Goal: Task Accomplishment & Management: Complete application form

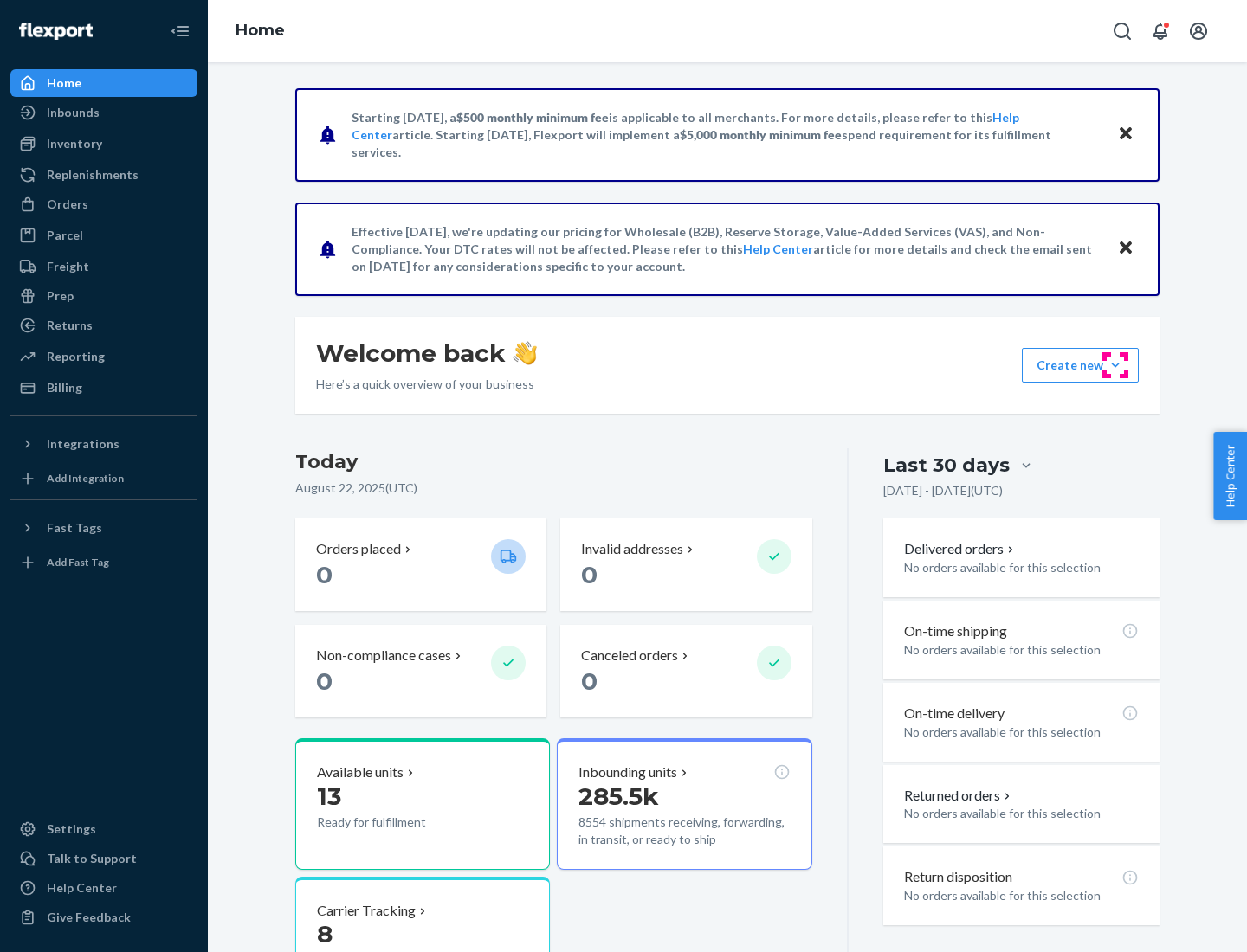
click at [1115, 366] on button "Create new Create new inbound Create new order Create new product" at bounding box center [1080, 365] width 117 height 34
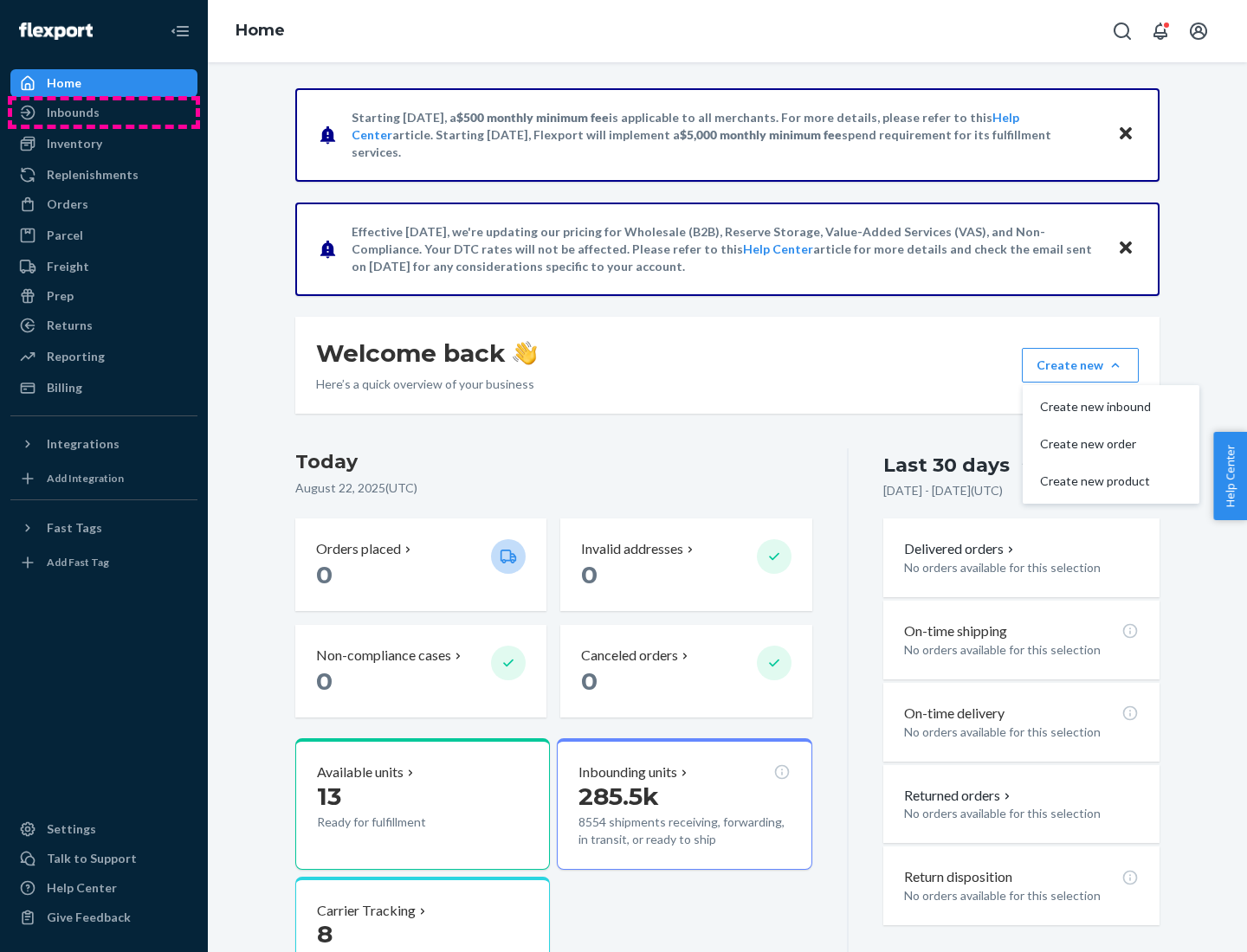
click at [104, 113] on div "Inbounds" at bounding box center [104, 113] width 184 height 25
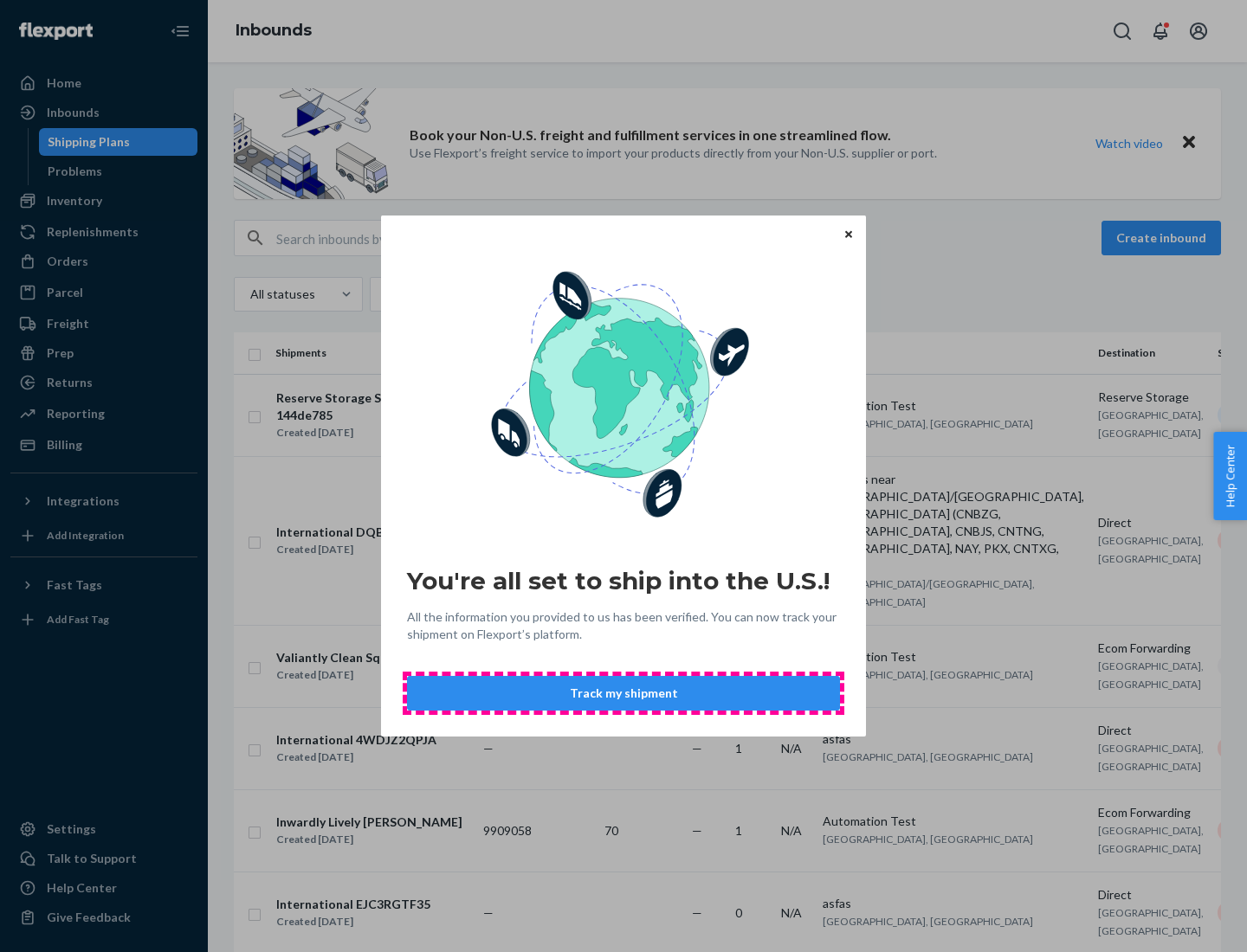
click at [624, 694] on button "Track my shipment" at bounding box center [624, 693] width 433 height 34
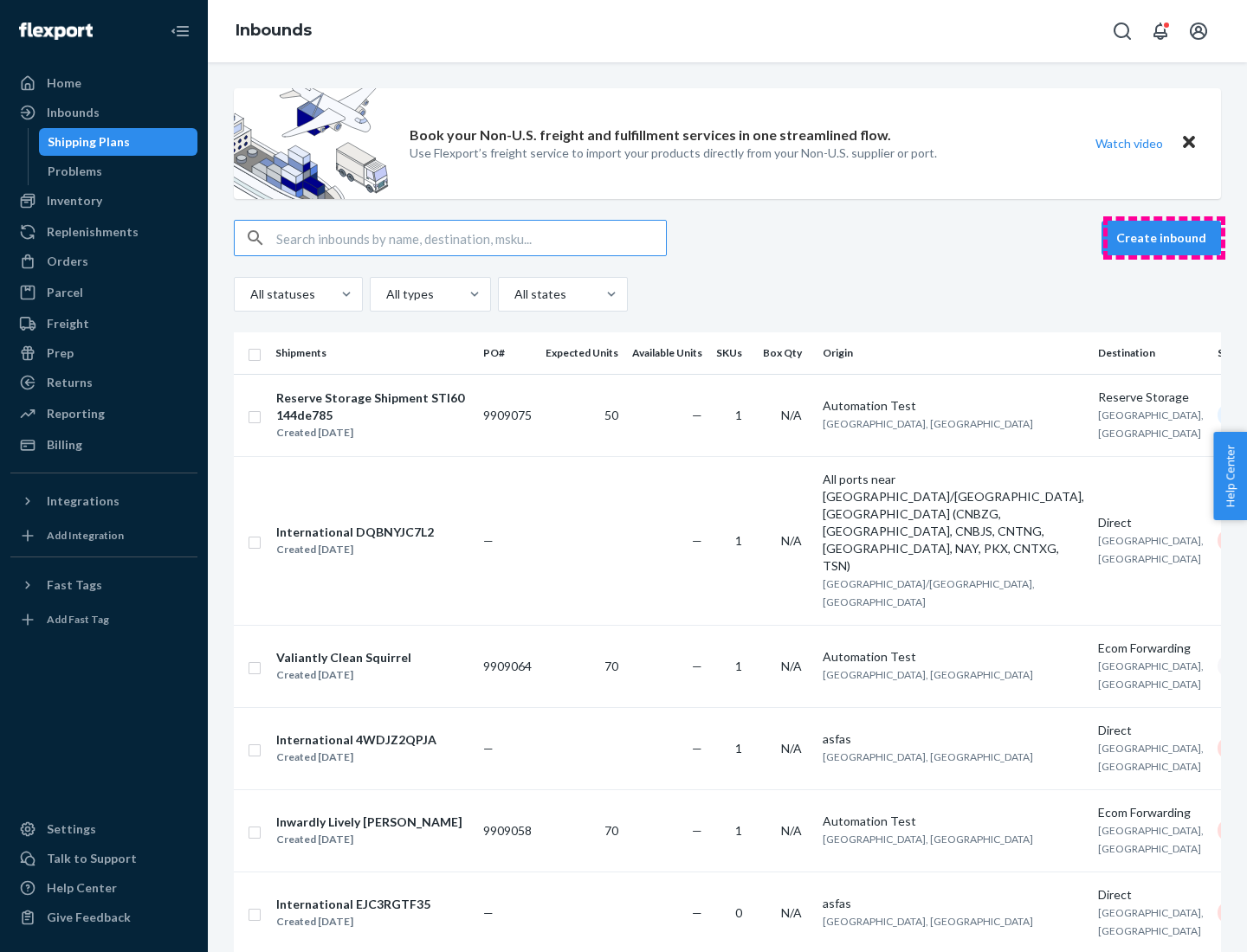
click at [1163, 238] on button "Create inbound" at bounding box center [1162, 237] width 120 height 34
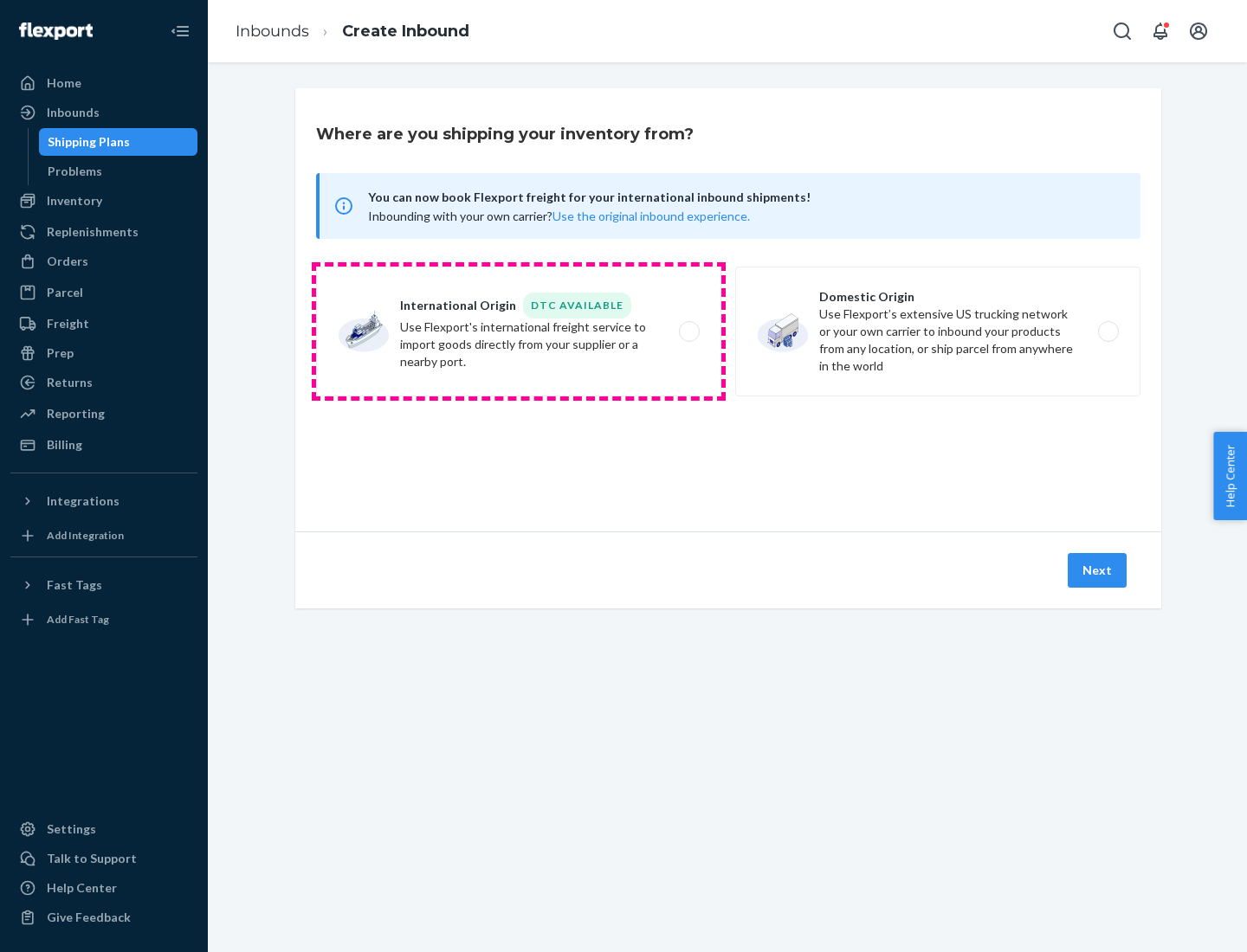
click at [519, 331] on label "International Origin DTC Available Use Flexport's international freight service…" at bounding box center [518, 331] width 405 height 130
click at [689, 331] on input "International Origin DTC Available Use Flexport's international freight service…" at bounding box center [694, 331] width 11 height 11
radio input "true"
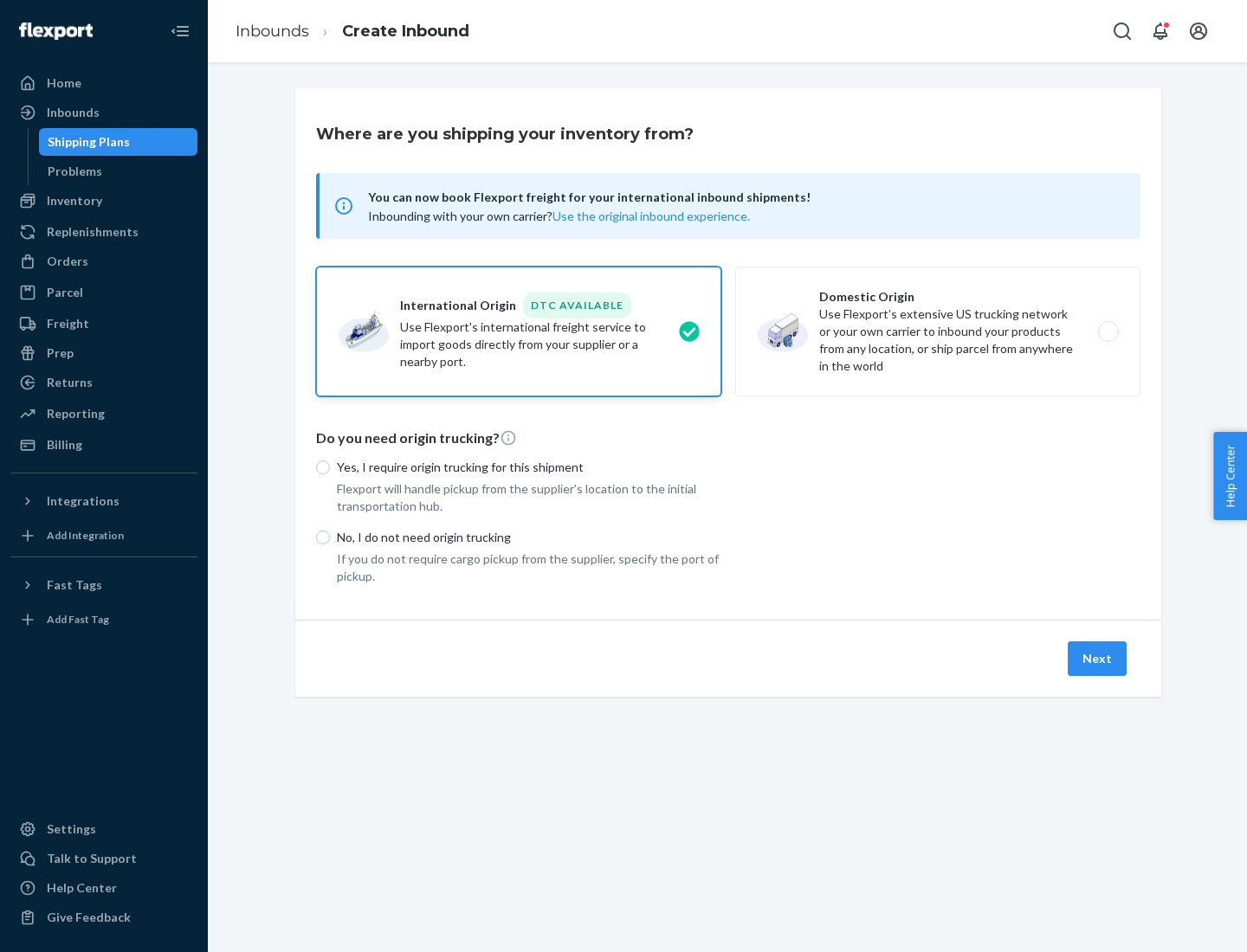
click at [529, 537] on p "No, I do not need origin trucking" at bounding box center [529, 538] width 384 height 18
click at [330, 537] on input "No, I do not need origin trucking" at bounding box center [323, 538] width 14 height 14
radio input "true"
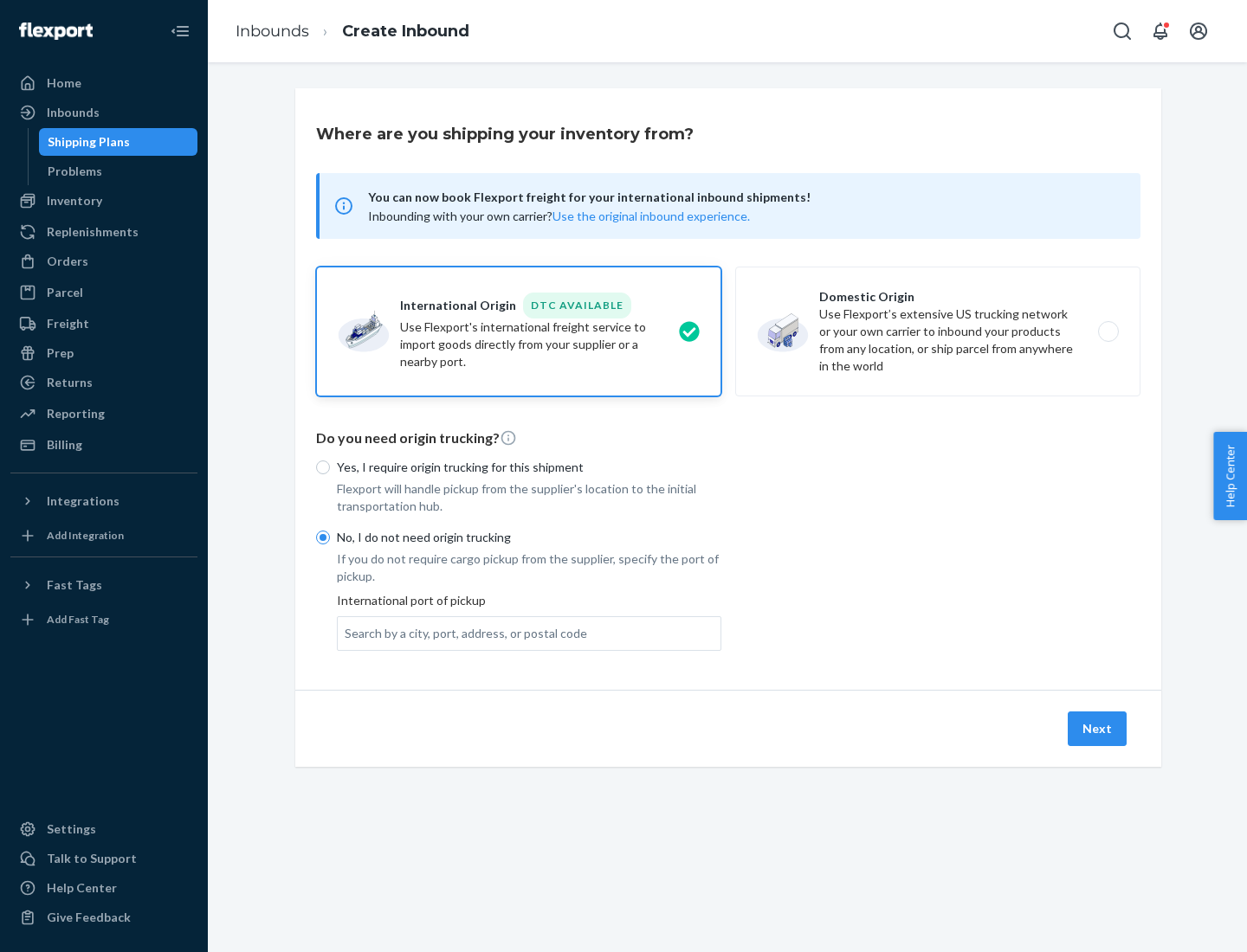
click at [462, 633] on div "Search by a city, port, address, or postal code" at bounding box center [466, 634] width 243 height 18
click at [346, 633] on input "Search by a city, port, address, or postal code" at bounding box center [346, 634] width 2 height 18
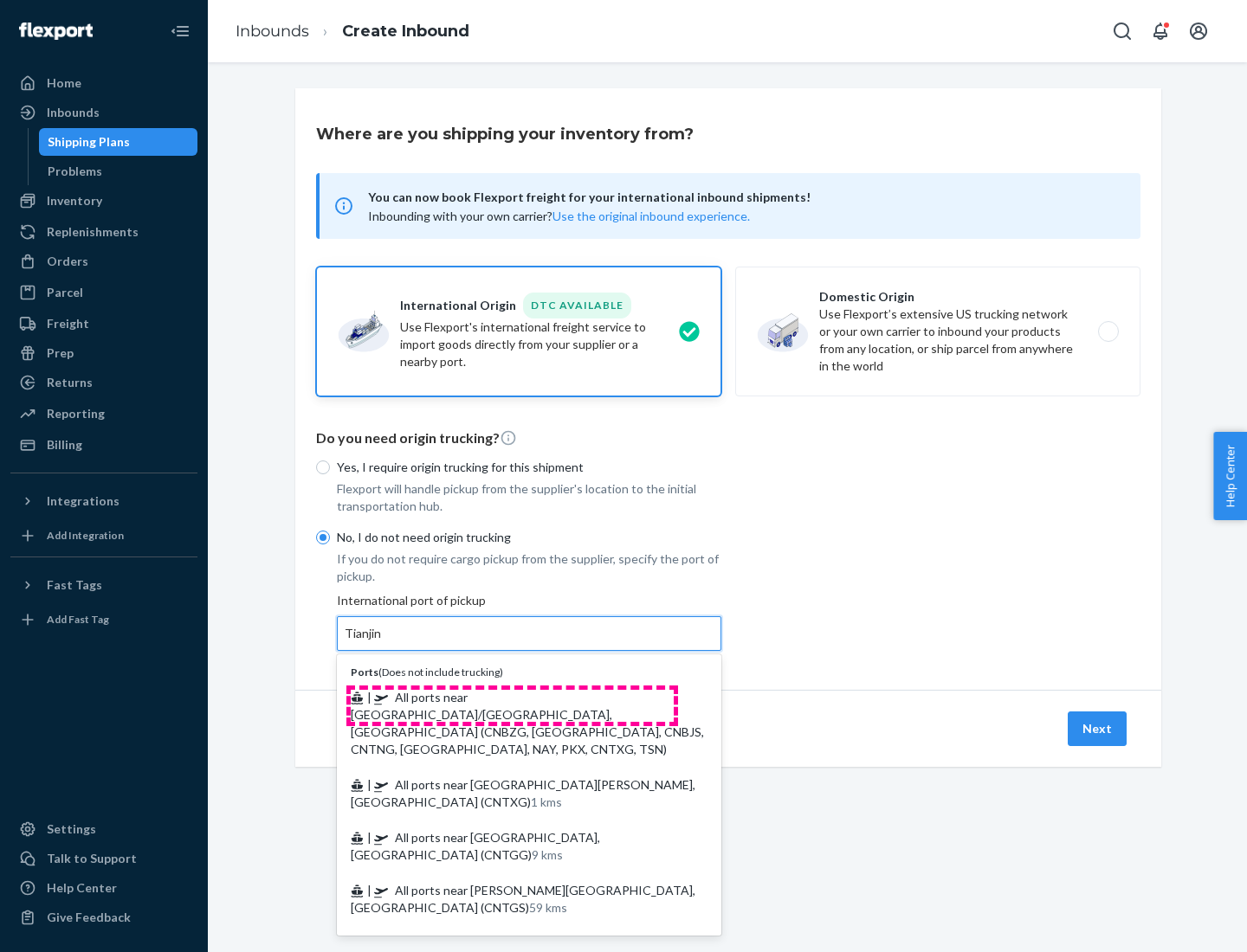
click at [512, 697] on span "| All ports near [GEOGRAPHIC_DATA]/[GEOGRAPHIC_DATA], [GEOGRAPHIC_DATA] (CNBZG,…" at bounding box center [528, 723] width 354 height 67
click at [383, 643] on input "Tianjin" at bounding box center [363, 634] width 38 height 18
type input "All ports near [GEOGRAPHIC_DATA]/[GEOGRAPHIC_DATA], [GEOGRAPHIC_DATA] (CNBZG, […"
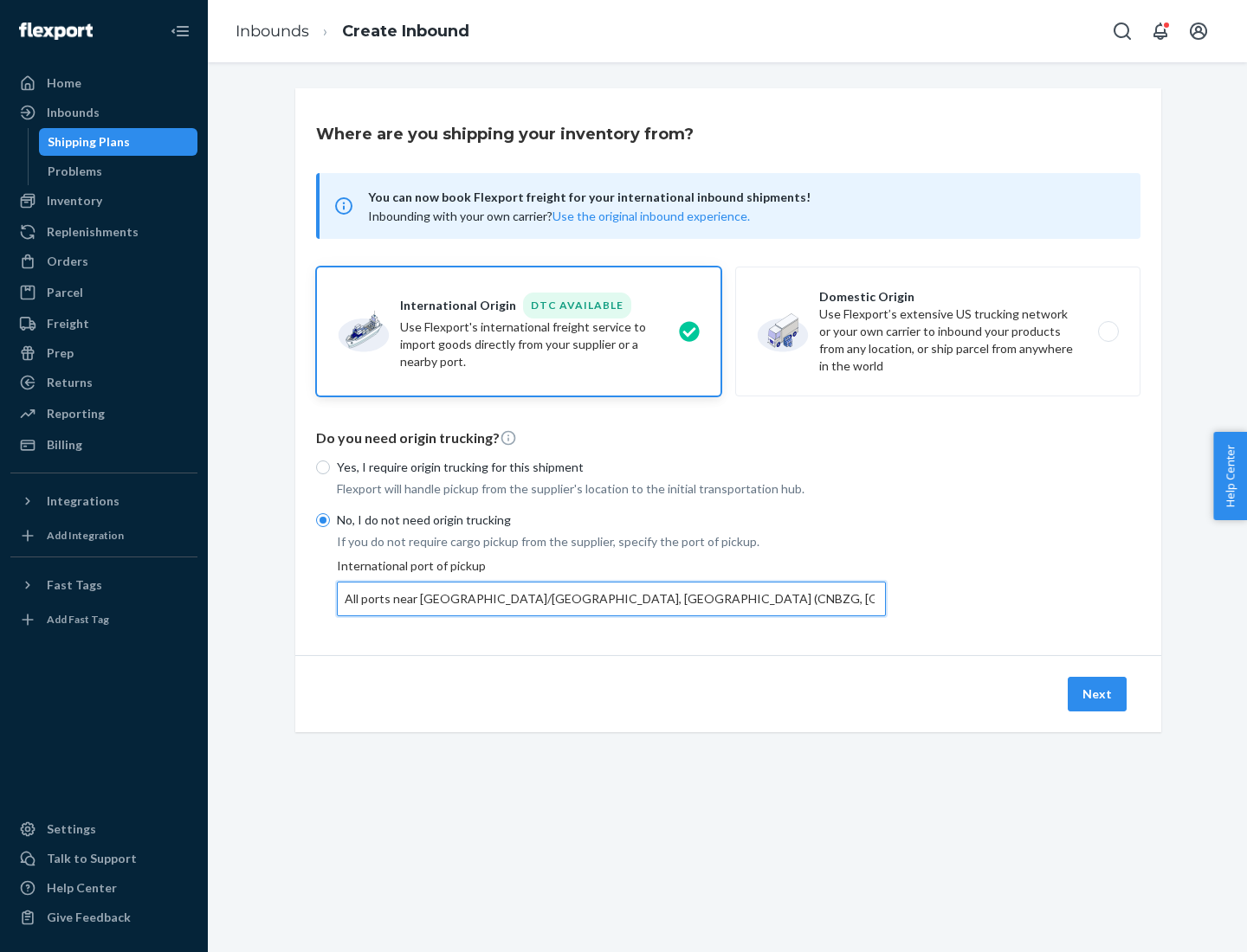
click at [1098, 694] on button "Next" at bounding box center [1097, 694] width 59 height 34
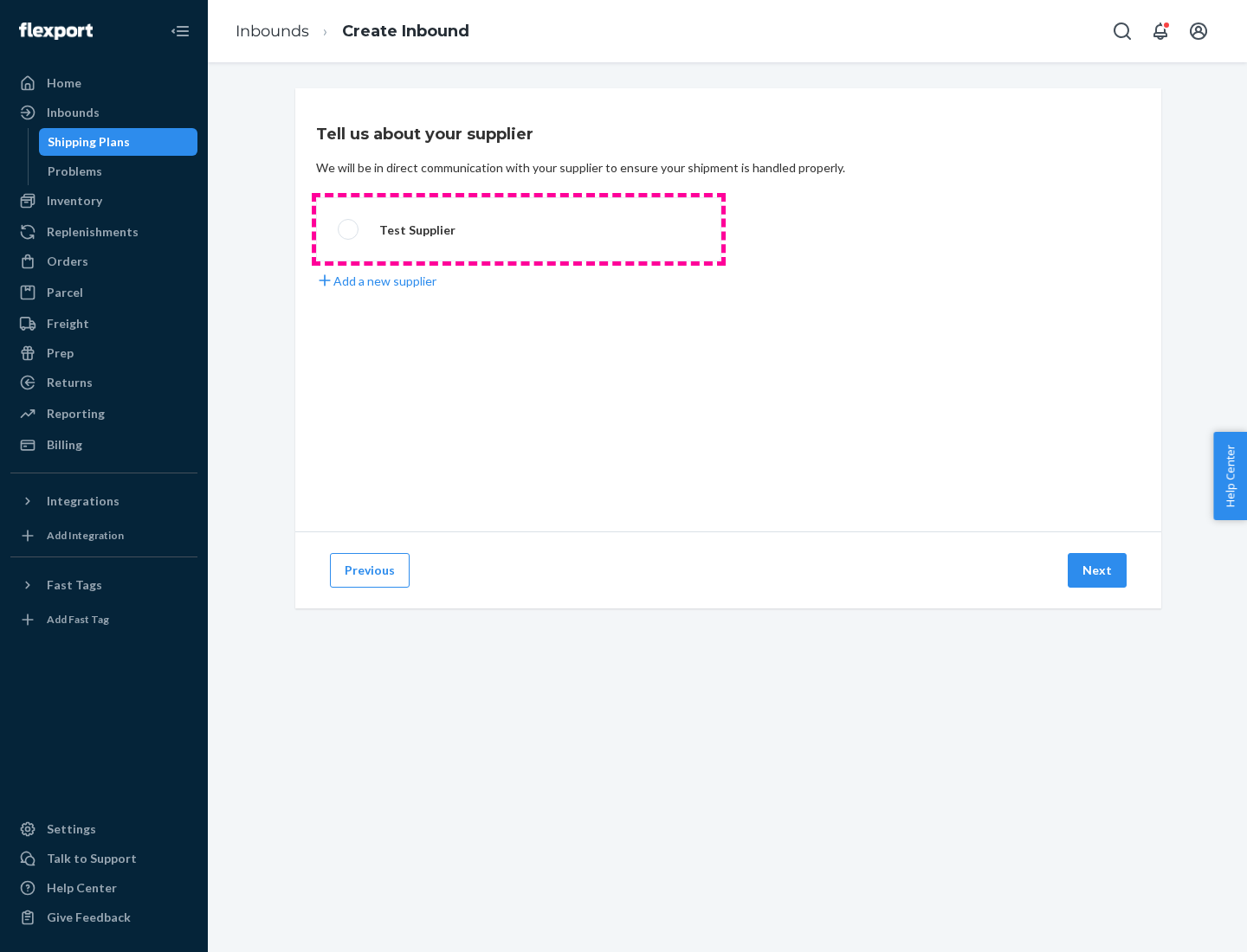
click at [519, 229] on label "Test Supplier" at bounding box center [518, 229] width 405 height 64
click at [349, 229] on input "Test Supplier" at bounding box center [343, 229] width 11 height 11
radio input "true"
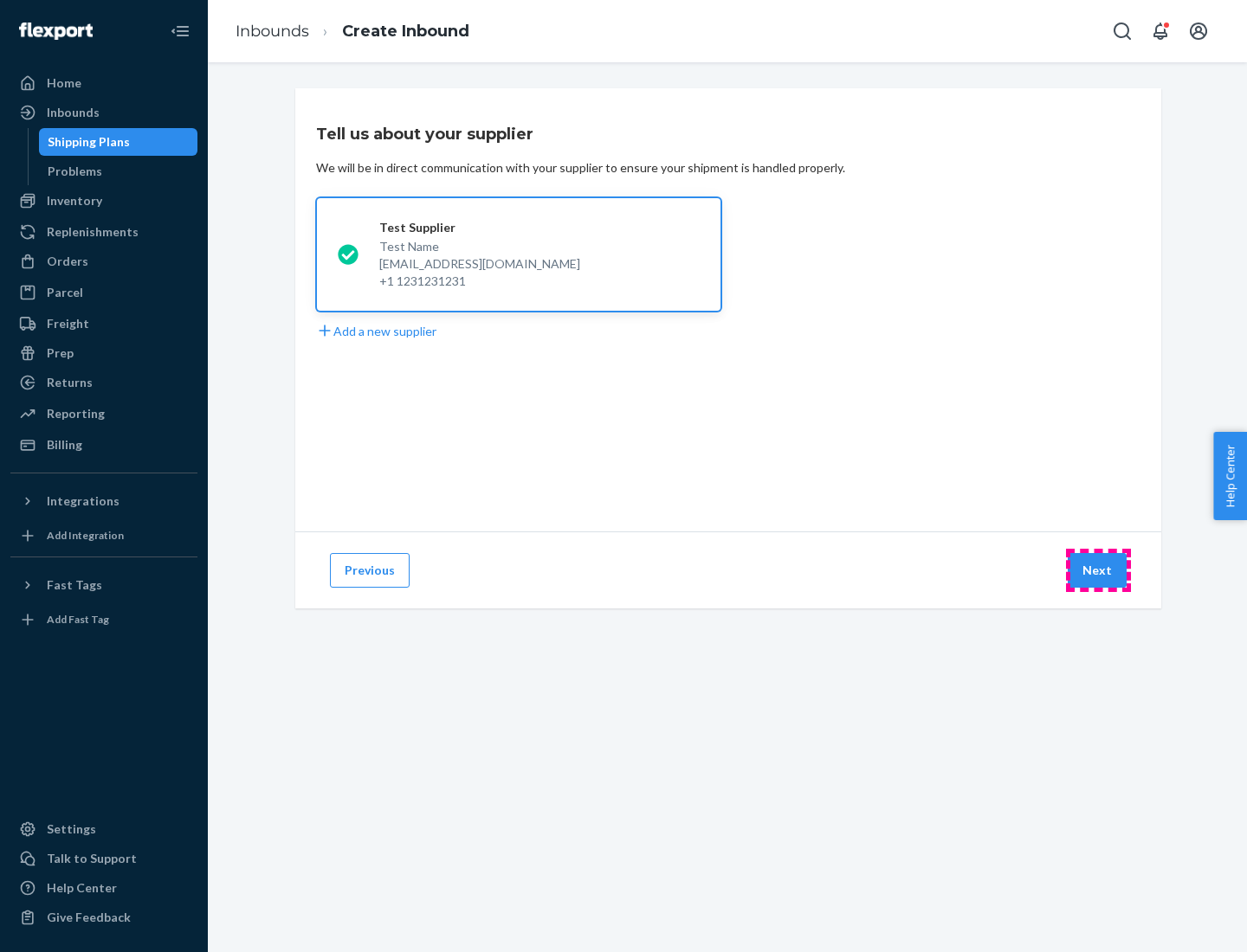
click at [1098, 570] on button "Next" at bounding box center [1097, 570] width 59 height 34
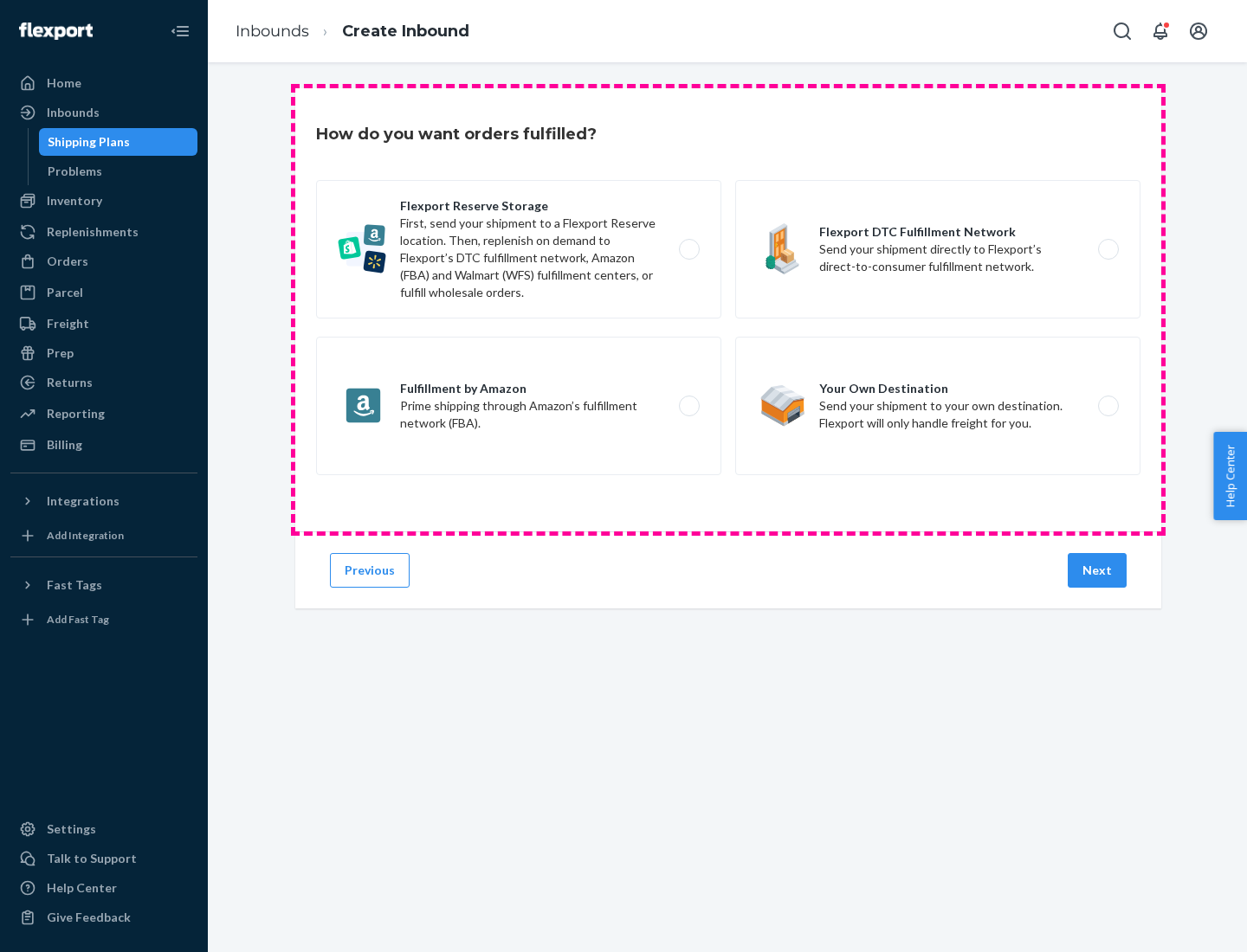
click at [728, 310] on div "Flexport Reserve Storage First, send your shipment to a Flexport Reserve locati…" at bounding box center [727, 330] width 824 height 300
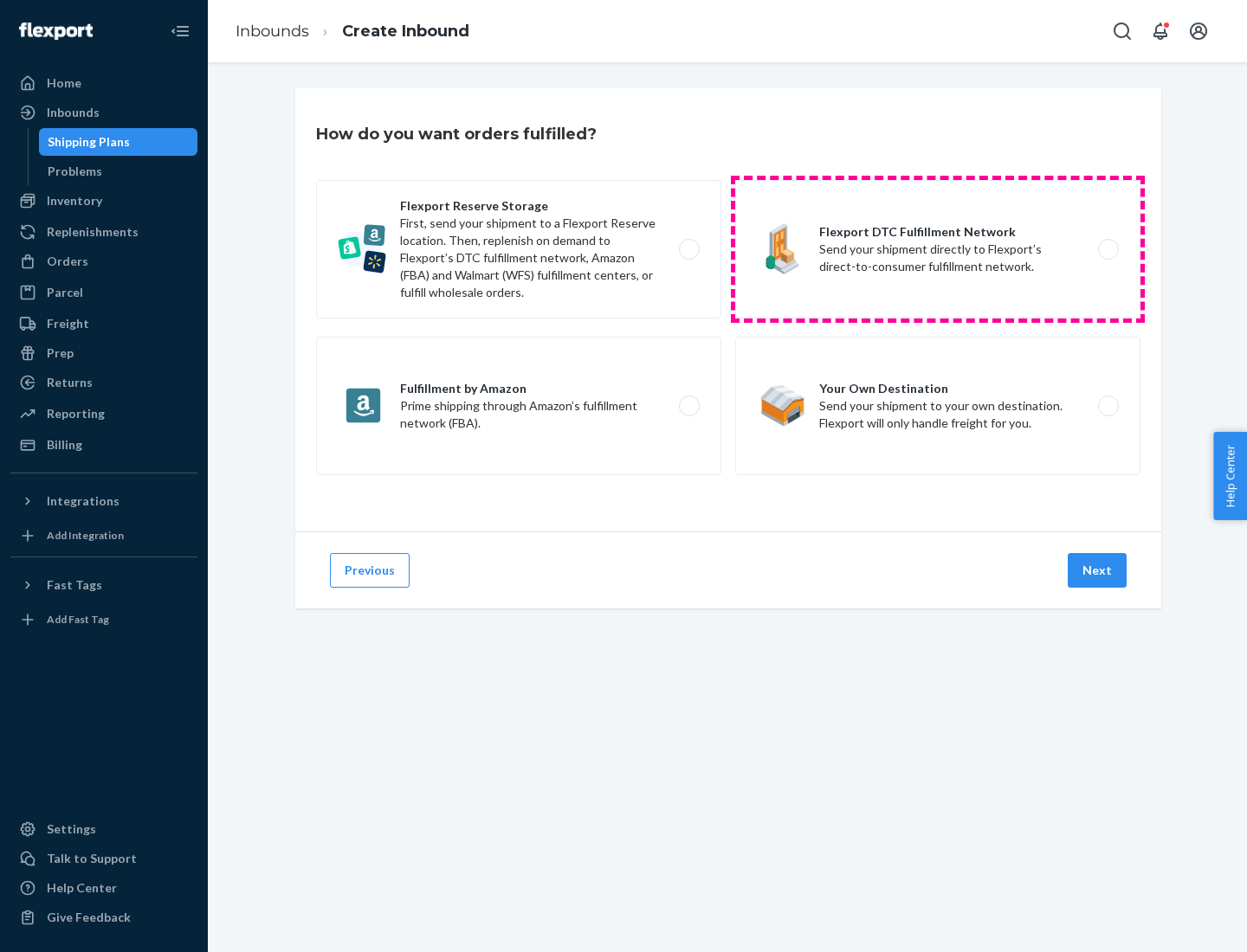
click at [937, 250] on label "Flexport DTC Fulfillment Network Send your shipment directly to Flexport’s dire…" at bounding box center [937, 250] width 405 height 139
click at [1107, 250] on input "Flexport DTC Fulfillment Network Send your shipment directly to Flexport’s dire…" at bounding box center [1112, 250] width 11 height 11
radio input "true"
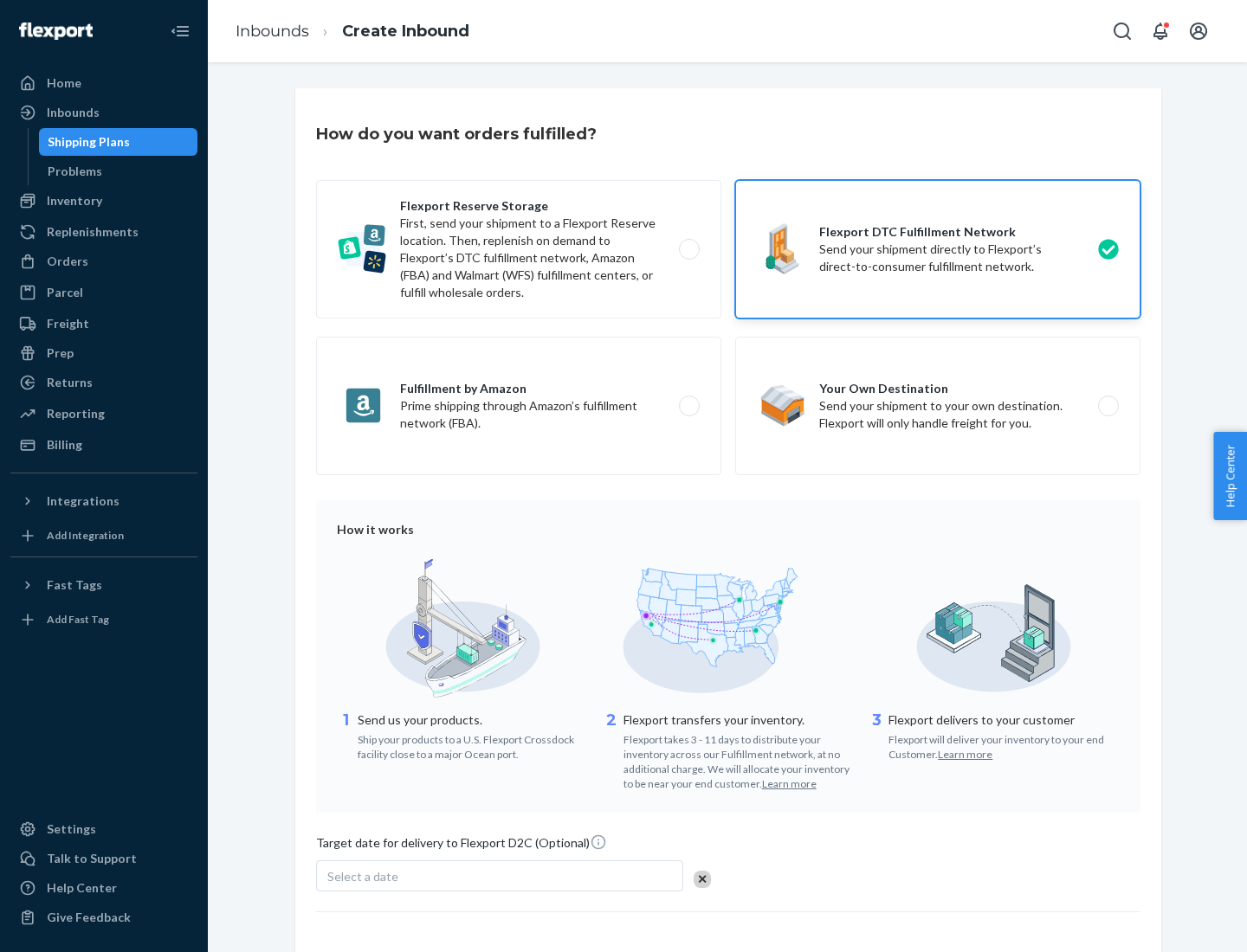
scroll to position [127, 0]
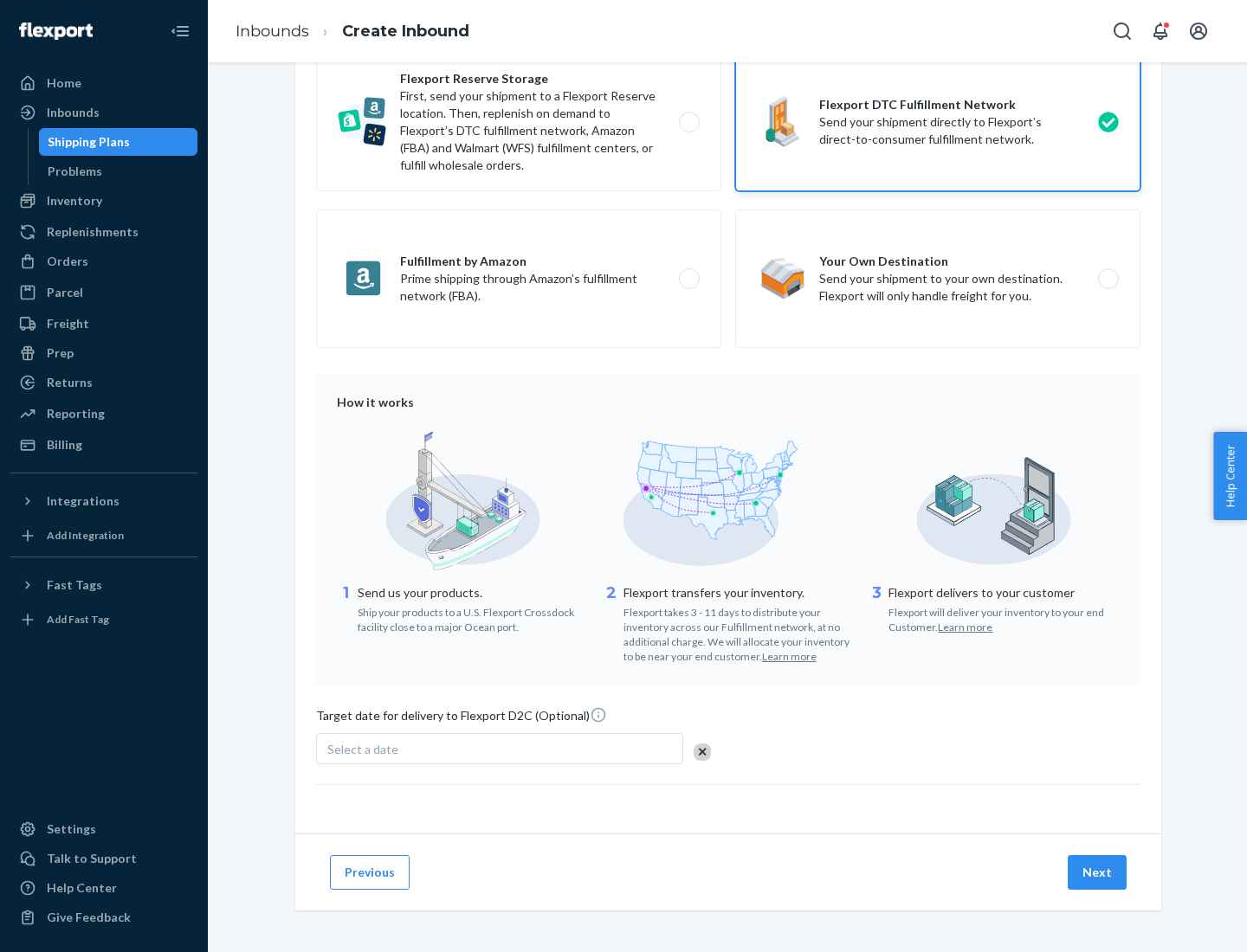
click at [1098, 872] on button "Next" at bounding box center [1097, 872] width 59 height 34
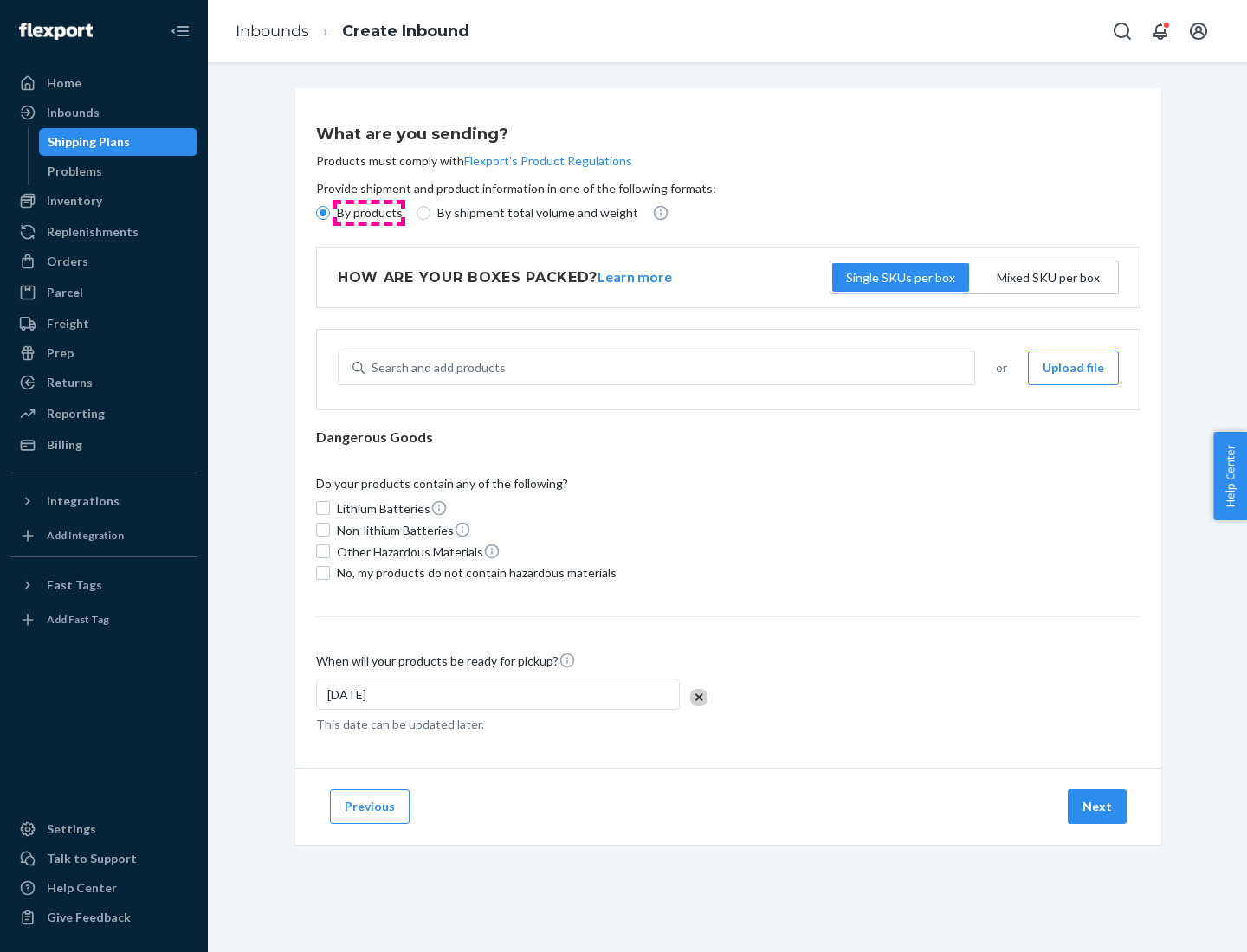
click at [368, 213] on p "By products" at bounding box center [369, 213] width 66 height 18
click at [330, 213] on input "By products" at bounding box center [323, 213] width 14 height 14
click at [435, 368] on div "Search and add products" at bounding box center [438, 368] width 135 height 18
click at [373, 368] on input "Search and add products" at bounding box center [372, 368] width 2 height 18
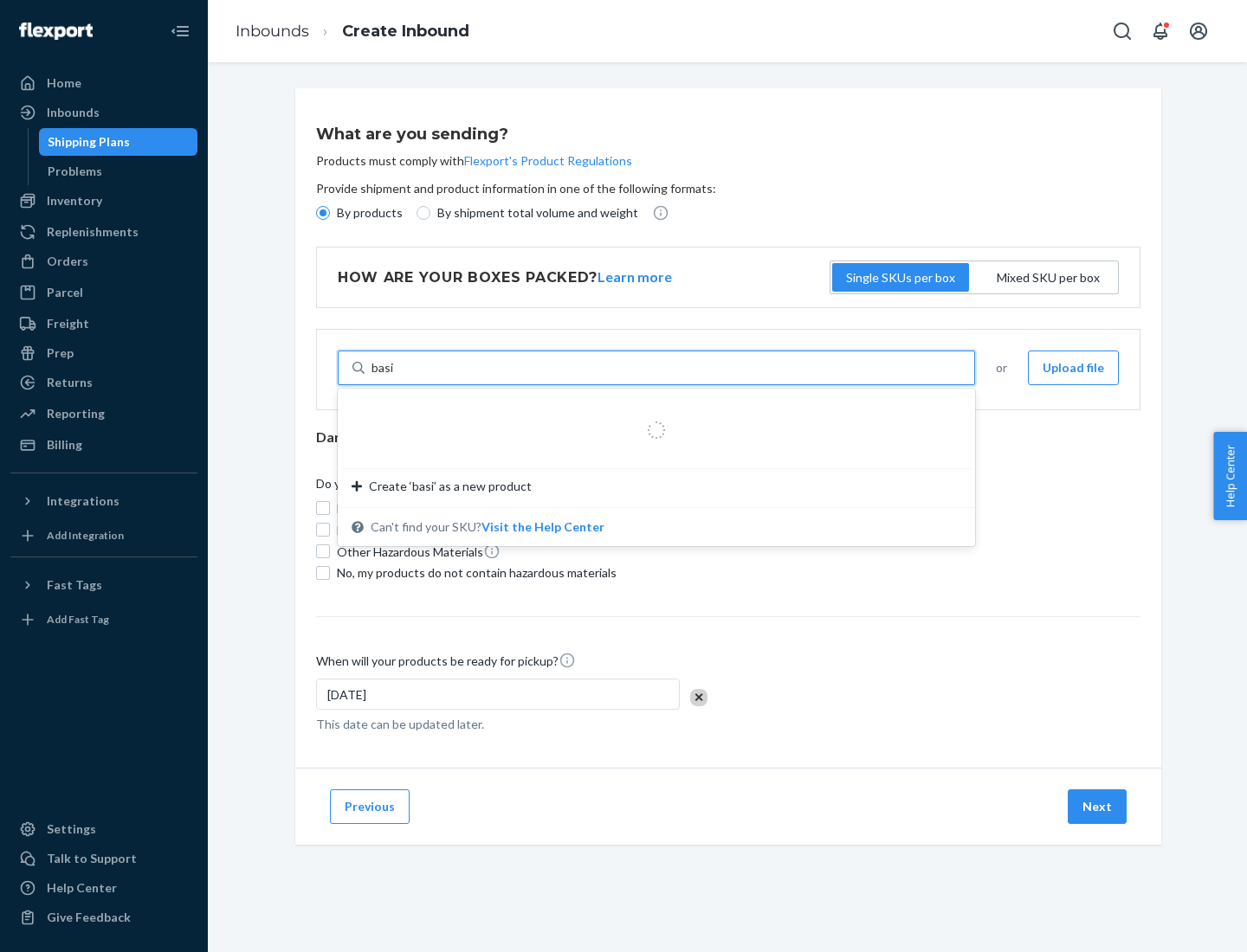
type input "basic"
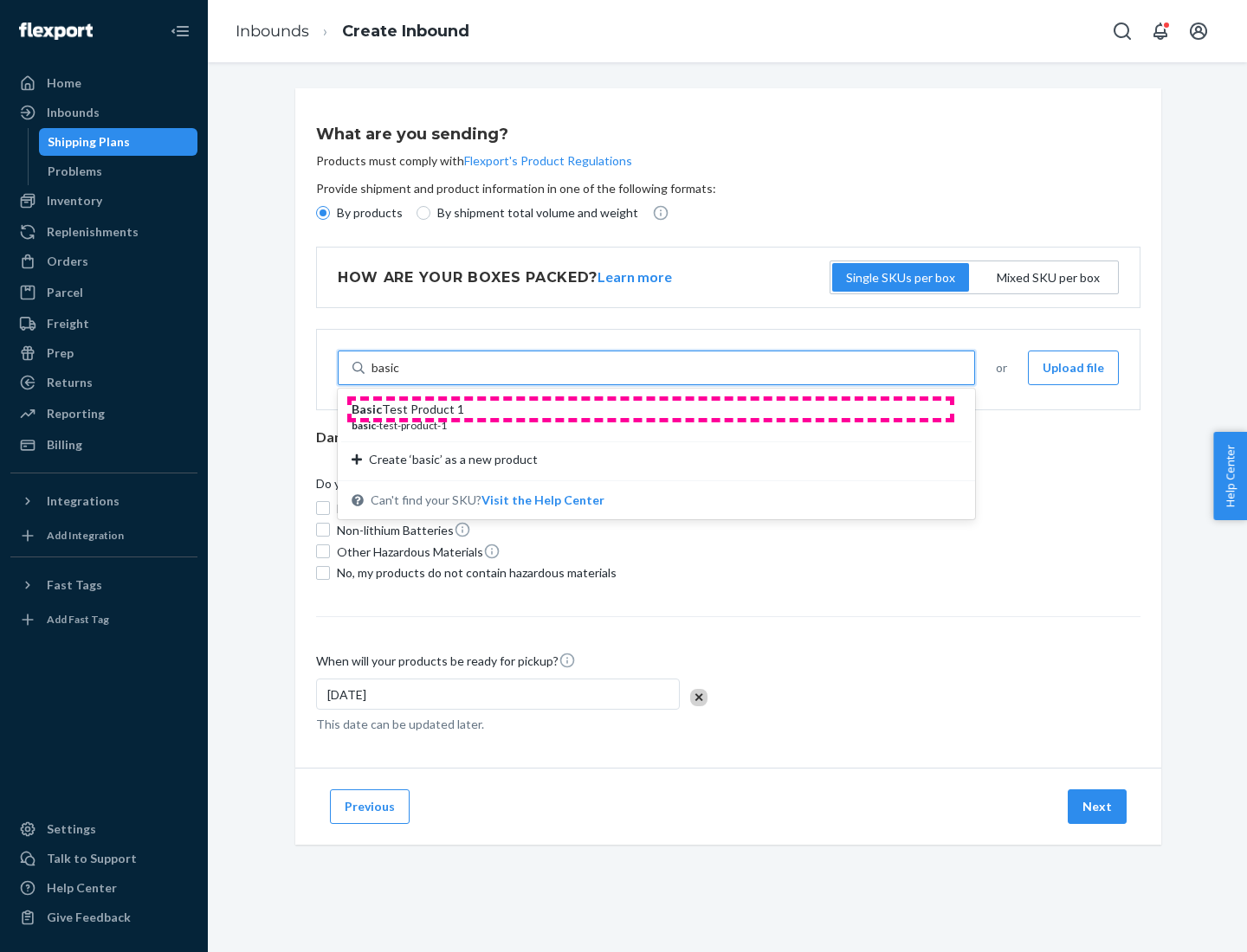
click at [651, 410] on div "Basic Test Product 1" at bounding box center [649, 410] width 595 height 18
click at [400, 376] on input "basic" at bounding box center [385, 368] width 28 height 18
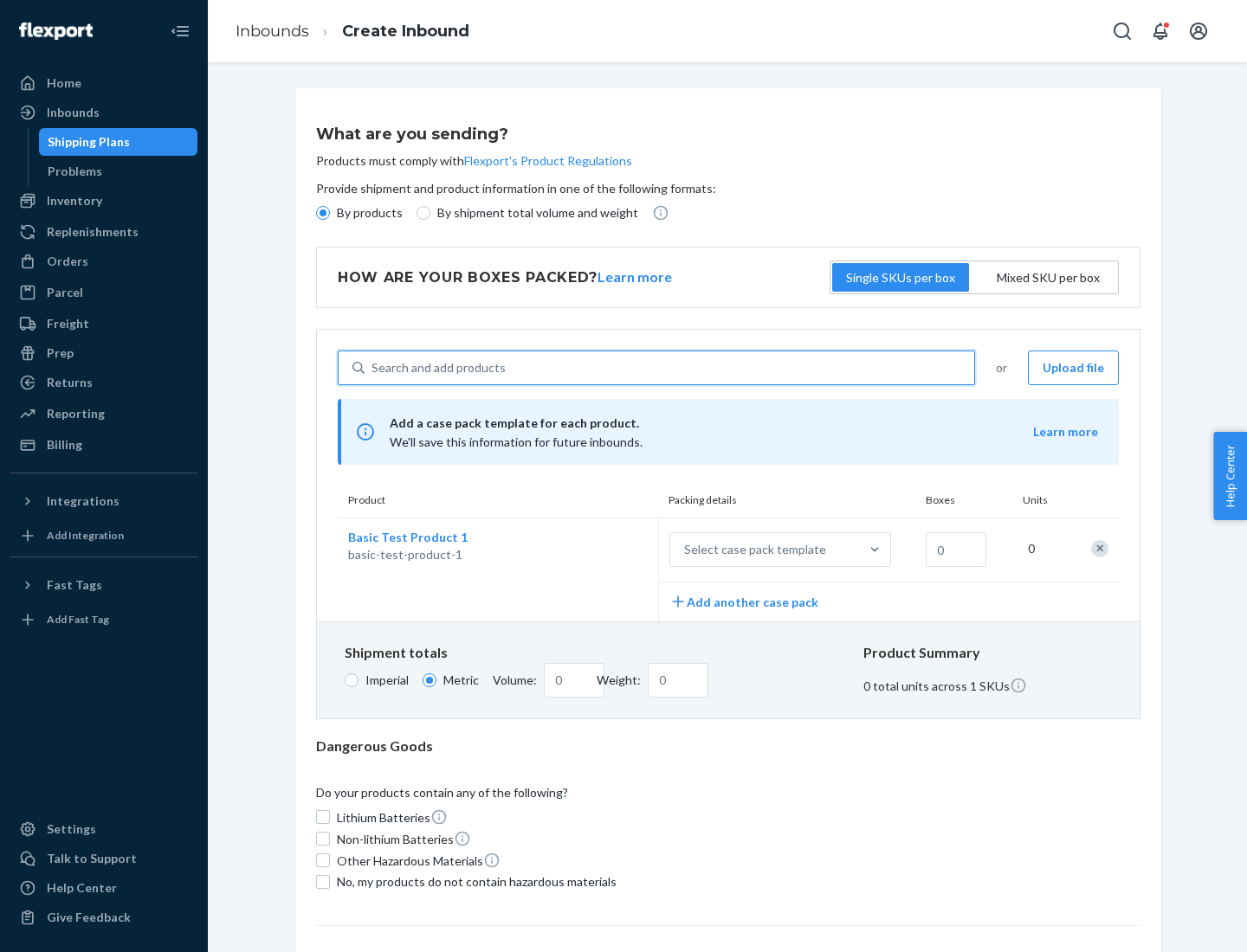
scroll to position [42, 0]
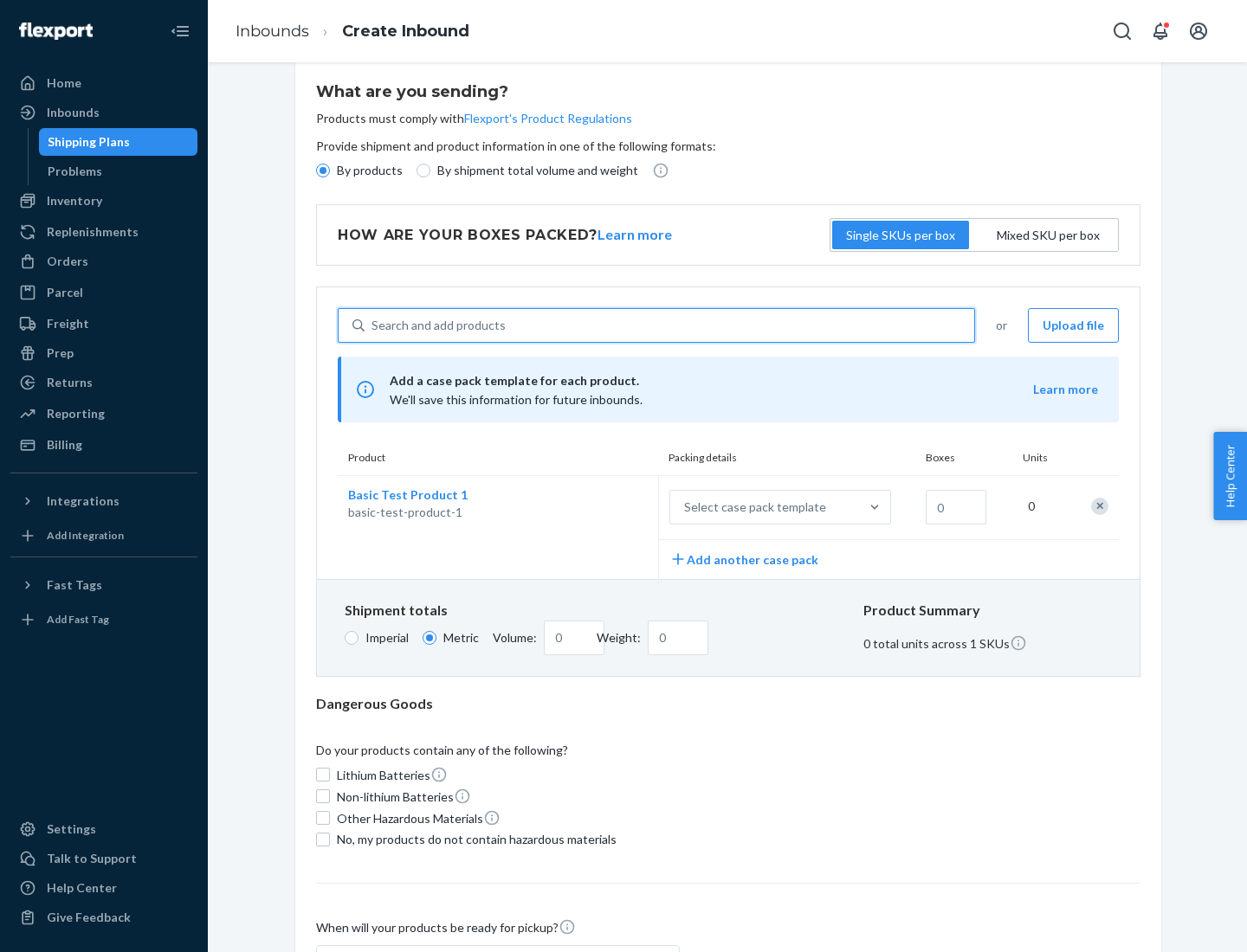
click at [752, 507] on div "Select case pack template" at bounding box center [755, 507] width 142 height 18
click at [598, 507] on input "Select case pack template" at bounding box center [598, 507] width 0 height 0
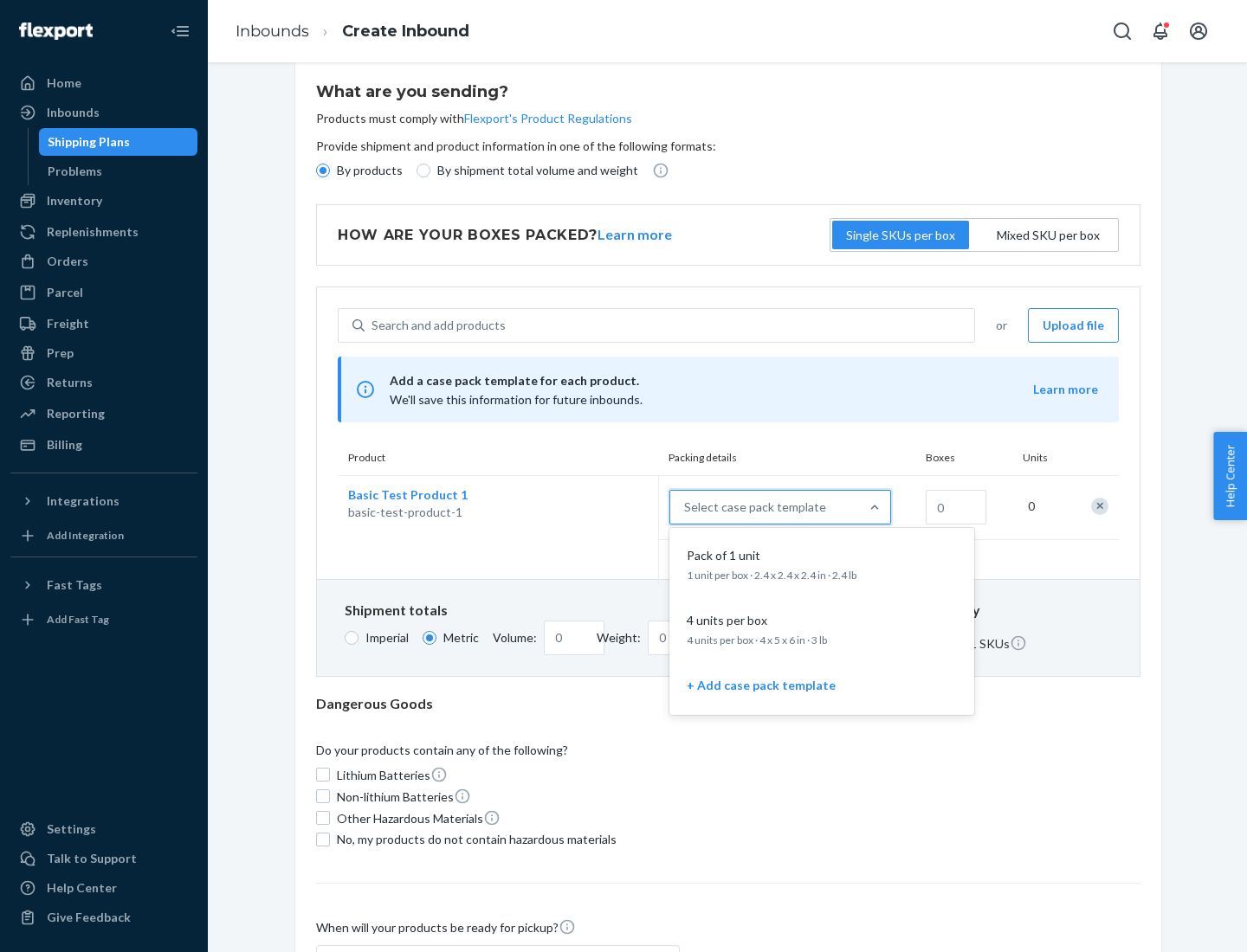
scroll to position [99, 0]
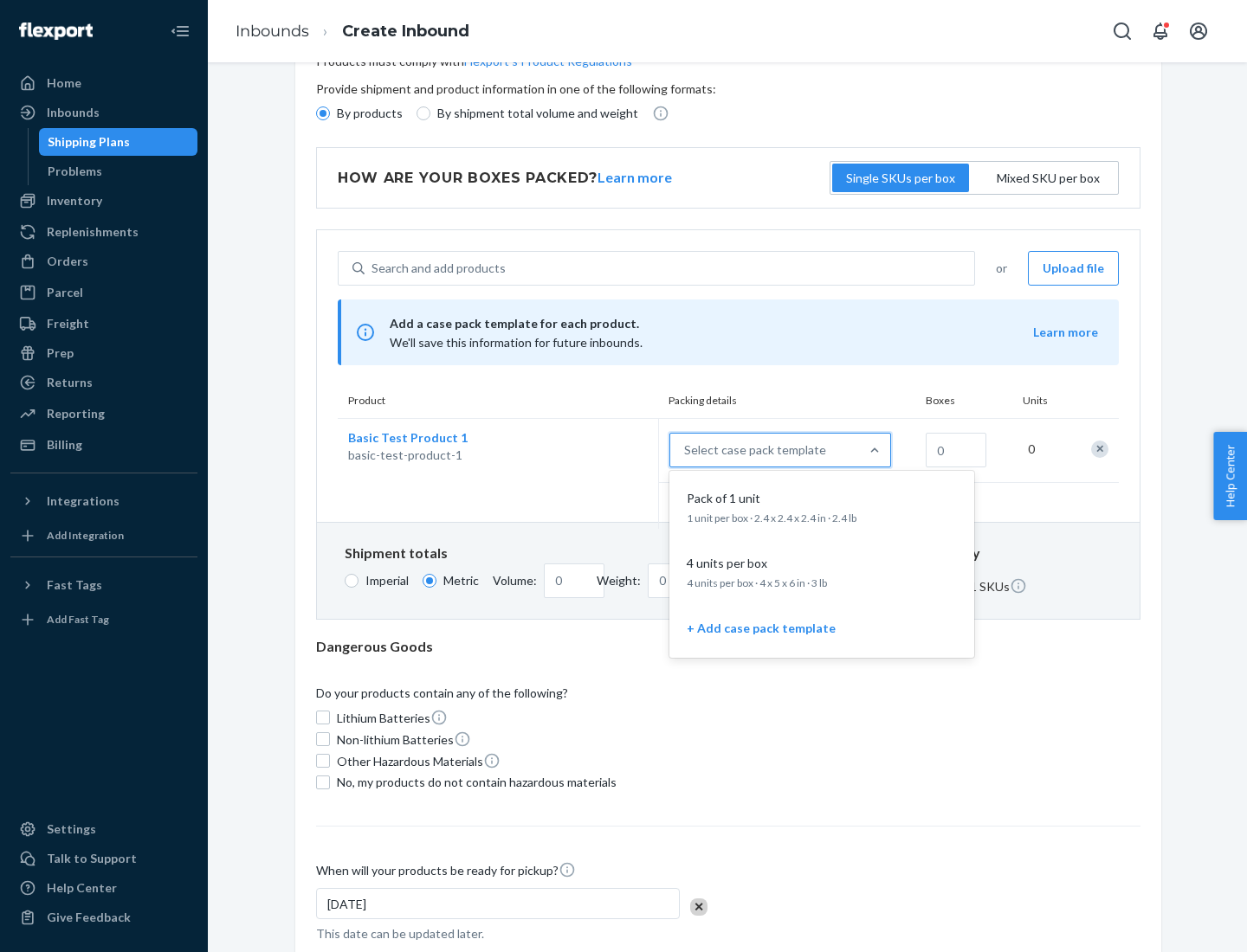
click at [822, 506] on div "Pack of 1 unit" at bounding box center [818, 498] width 277 height 18
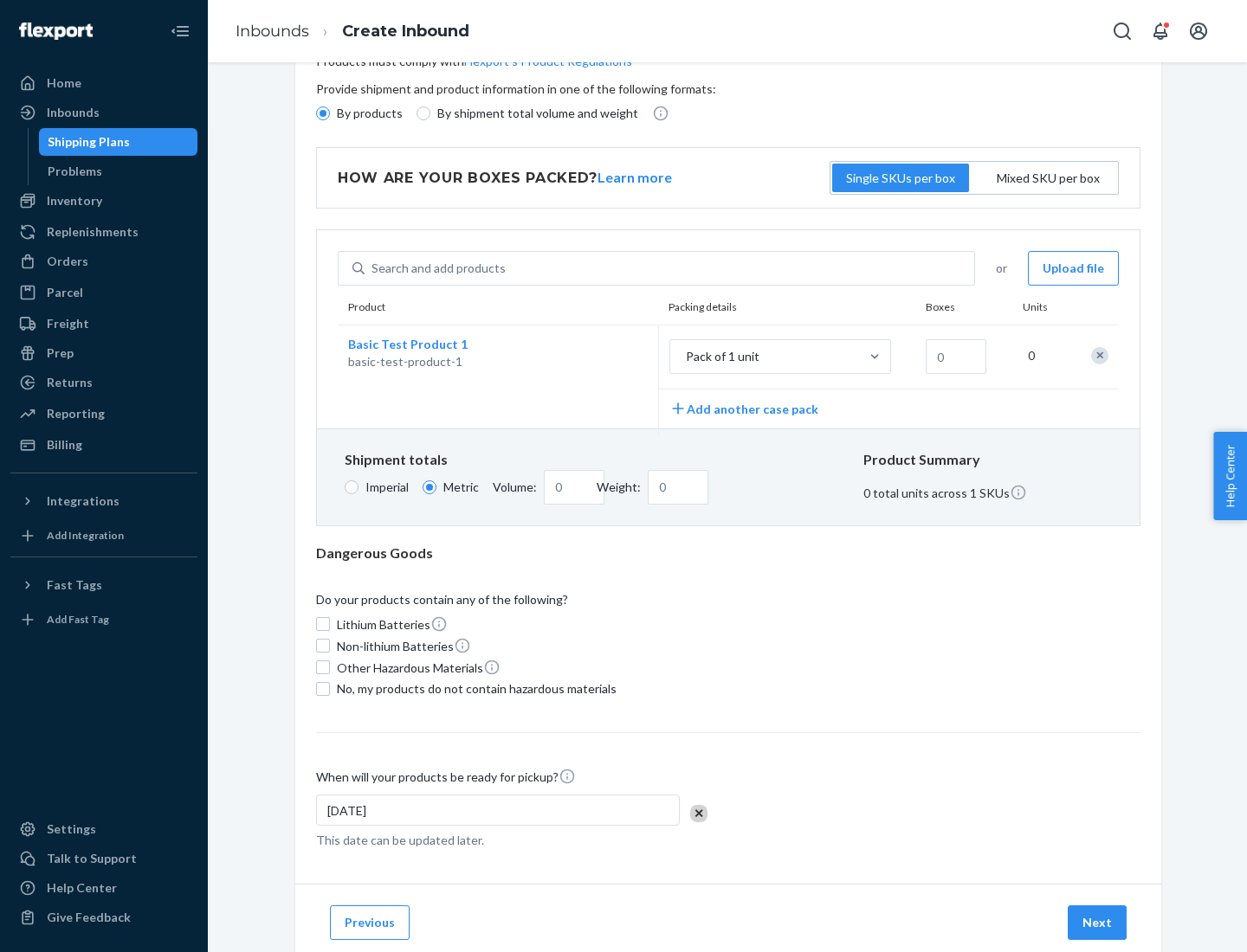
scroll to position [0, 0]
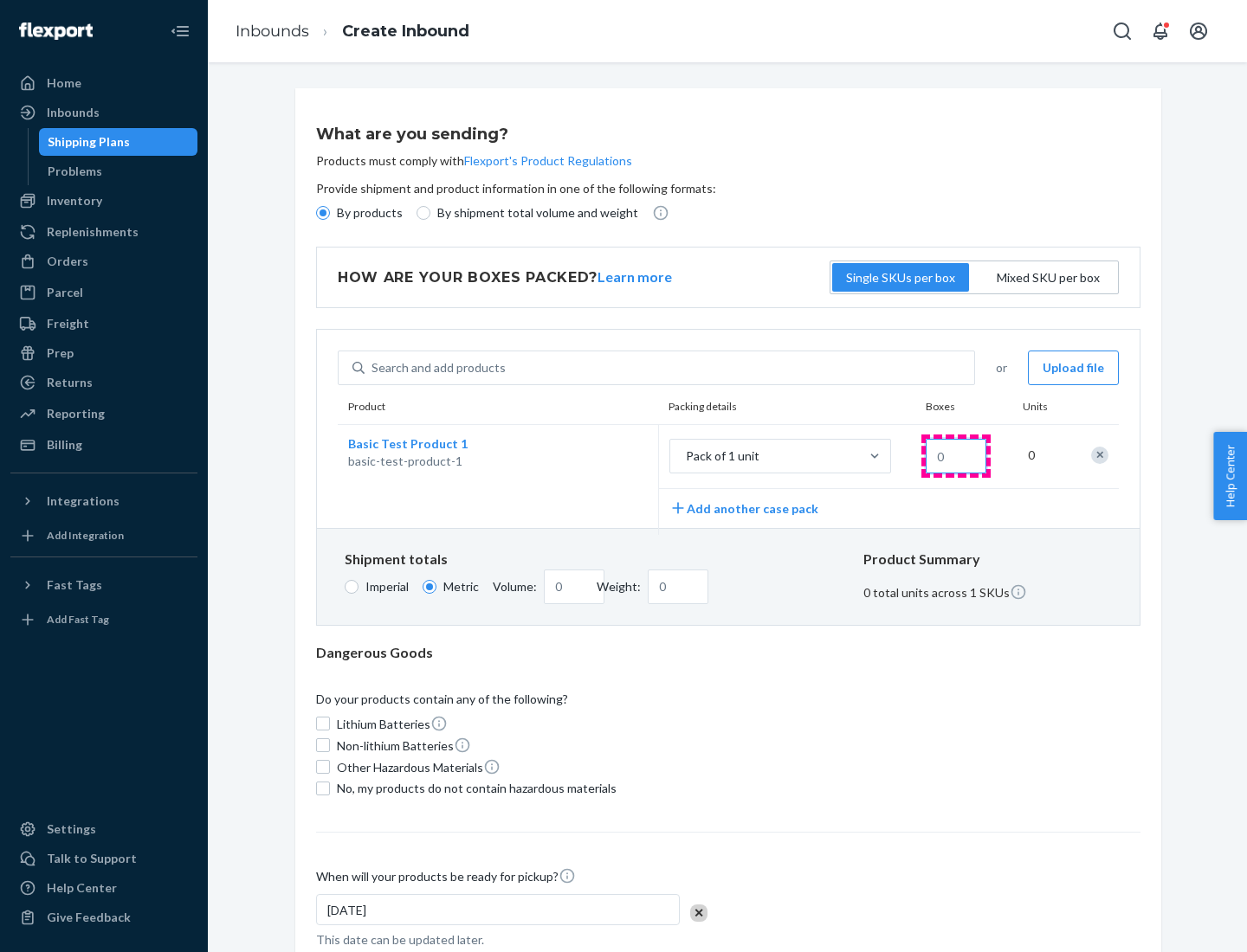
type input "1.09"
type input "1"
type input "10.89"
type input "10"
type input "0.02"
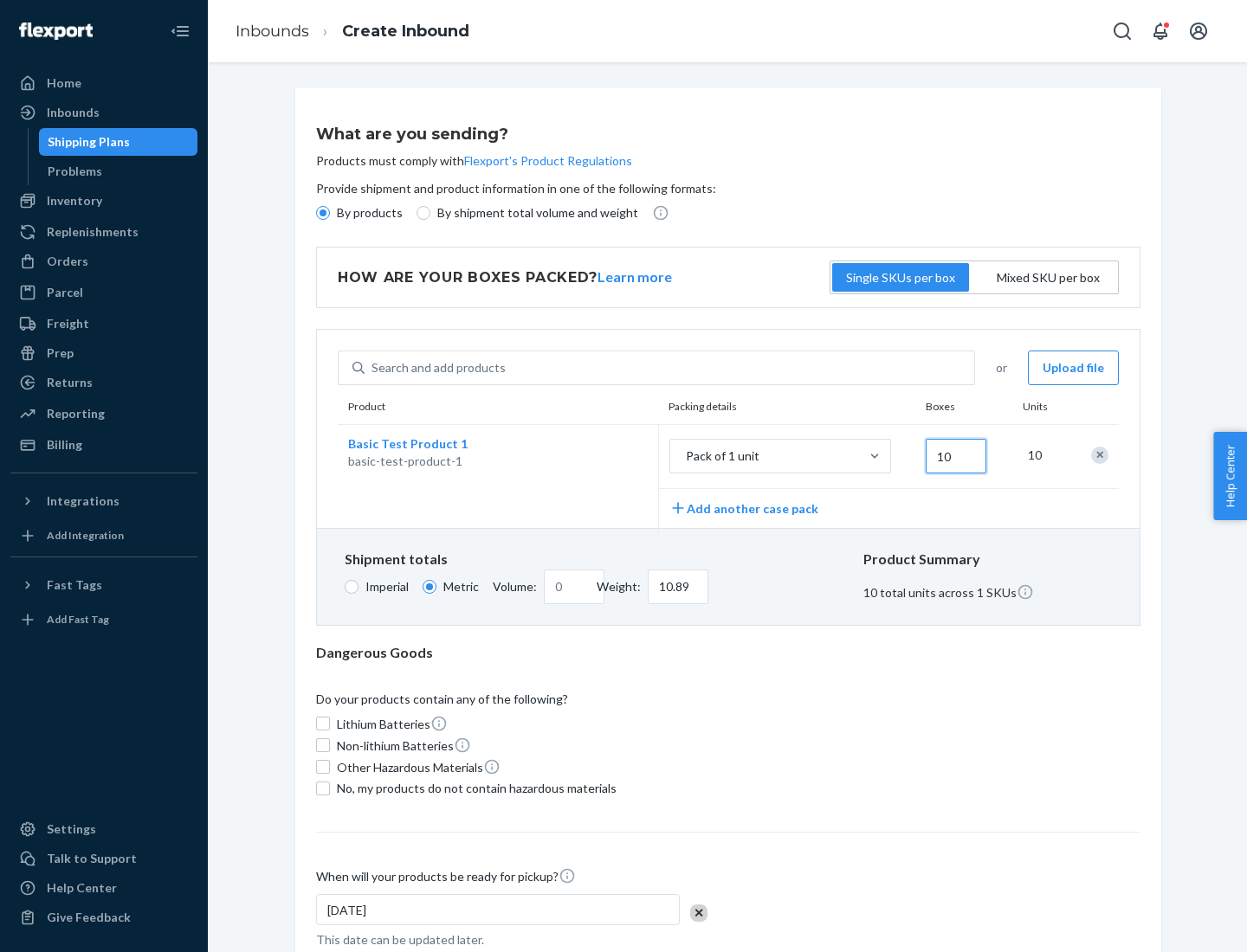
type input "108.86"
type input "100"
type input "0.23"
type input "1088.62"
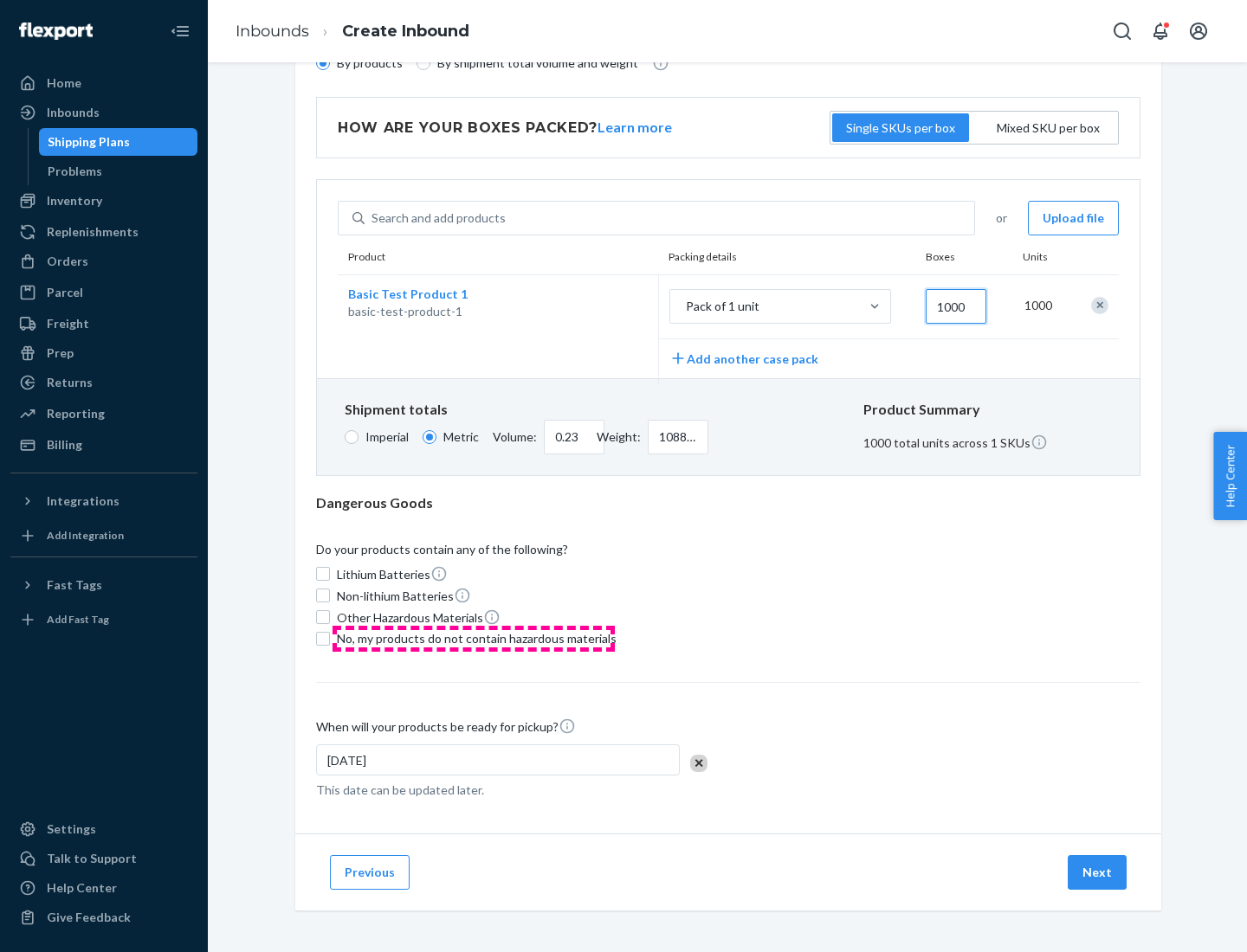
type input "1000"
click at [474, 638] on span "No, my products do not contain hazardous materials" at bounding box center [477, 639] width 280 height 18
click at [330, 638] on input "No, my products do not contain hazardous materials" at bounding box center [323, 639] width 14 height 14
checkbox input "true"
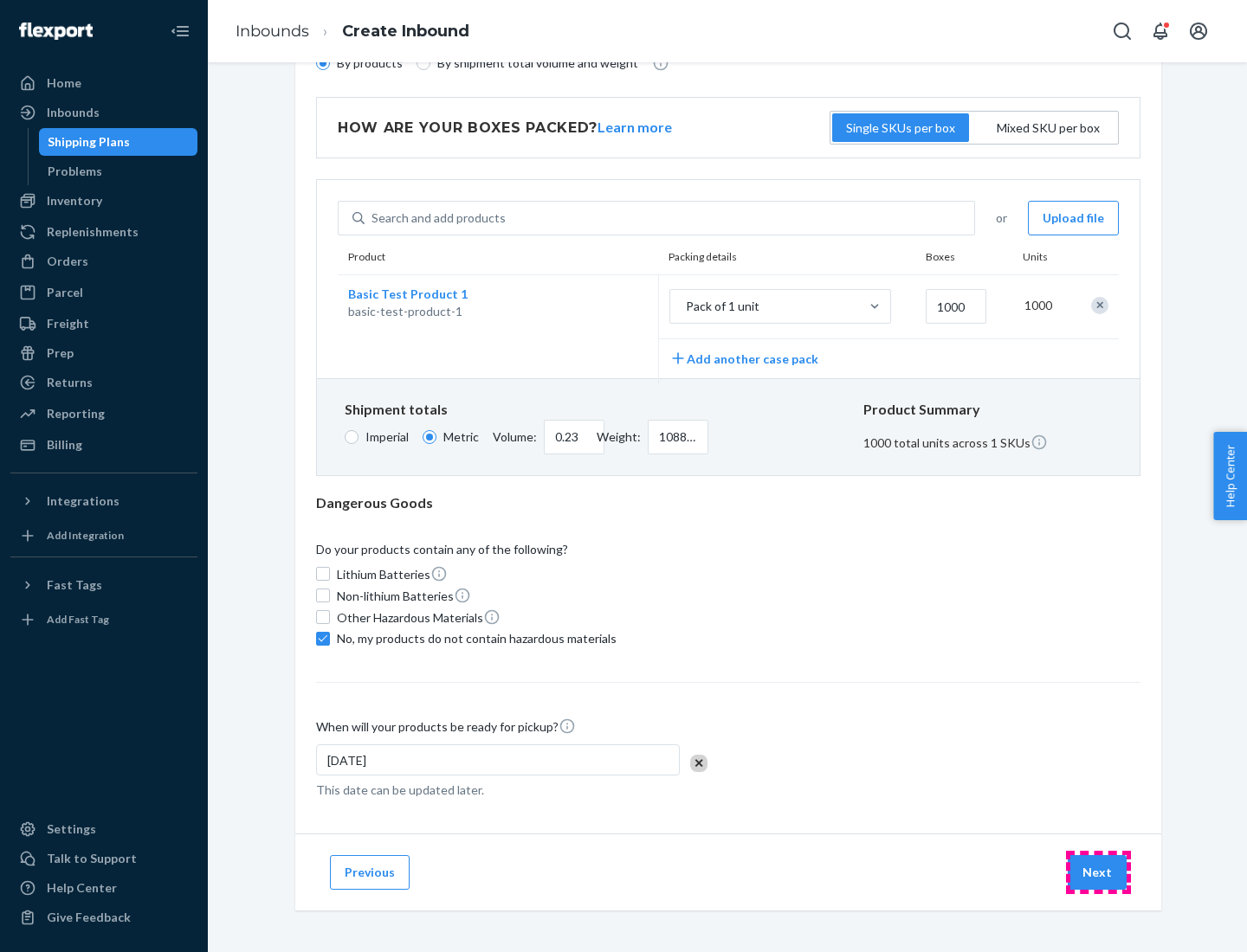
click at [1098, 872] on button "Next" at bounding box center [1097, 872] width 59 height 34
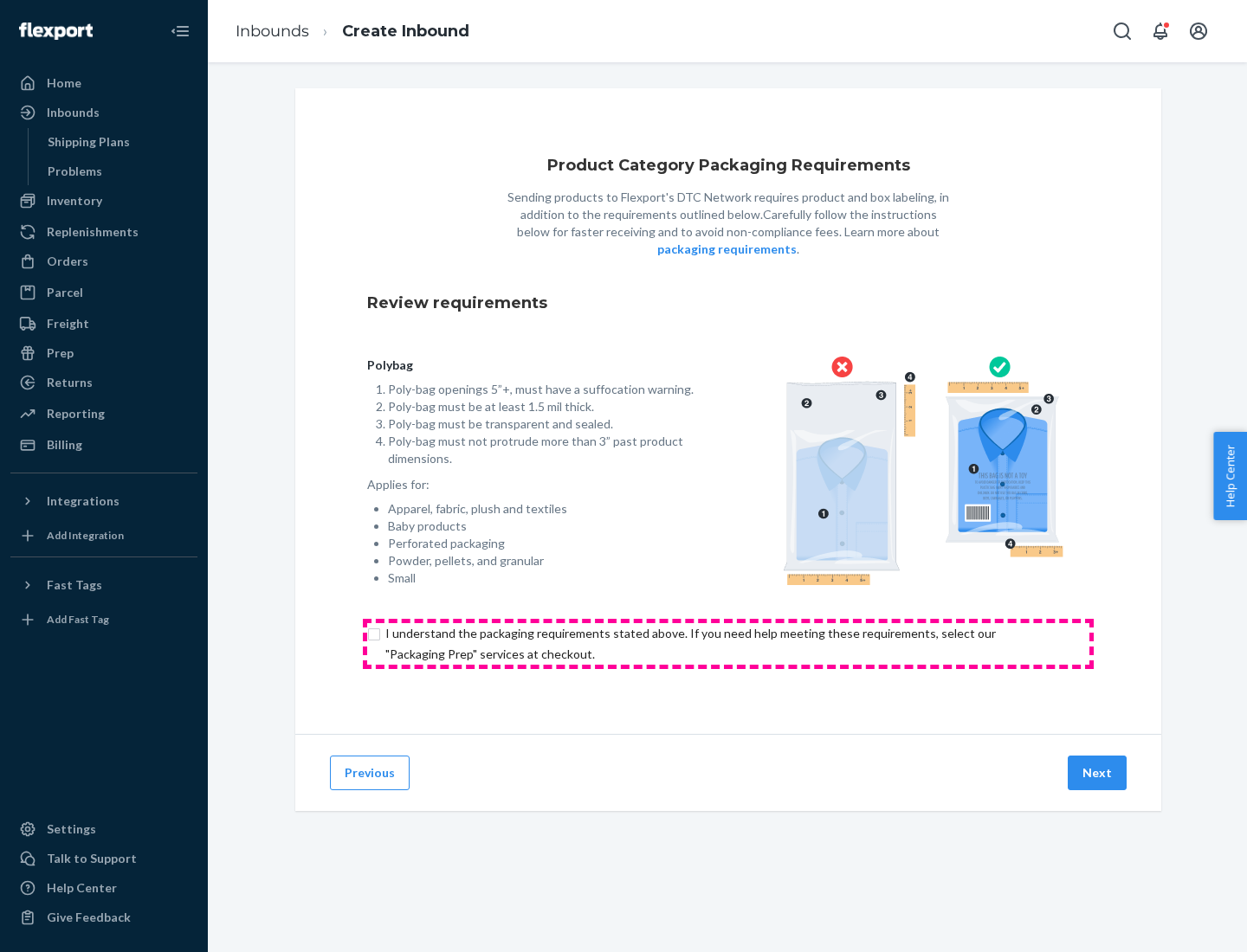
click at [728, 643] on input "checkbox" at bounding box center [728, 643] width 722 height 41
checkbox input "true"
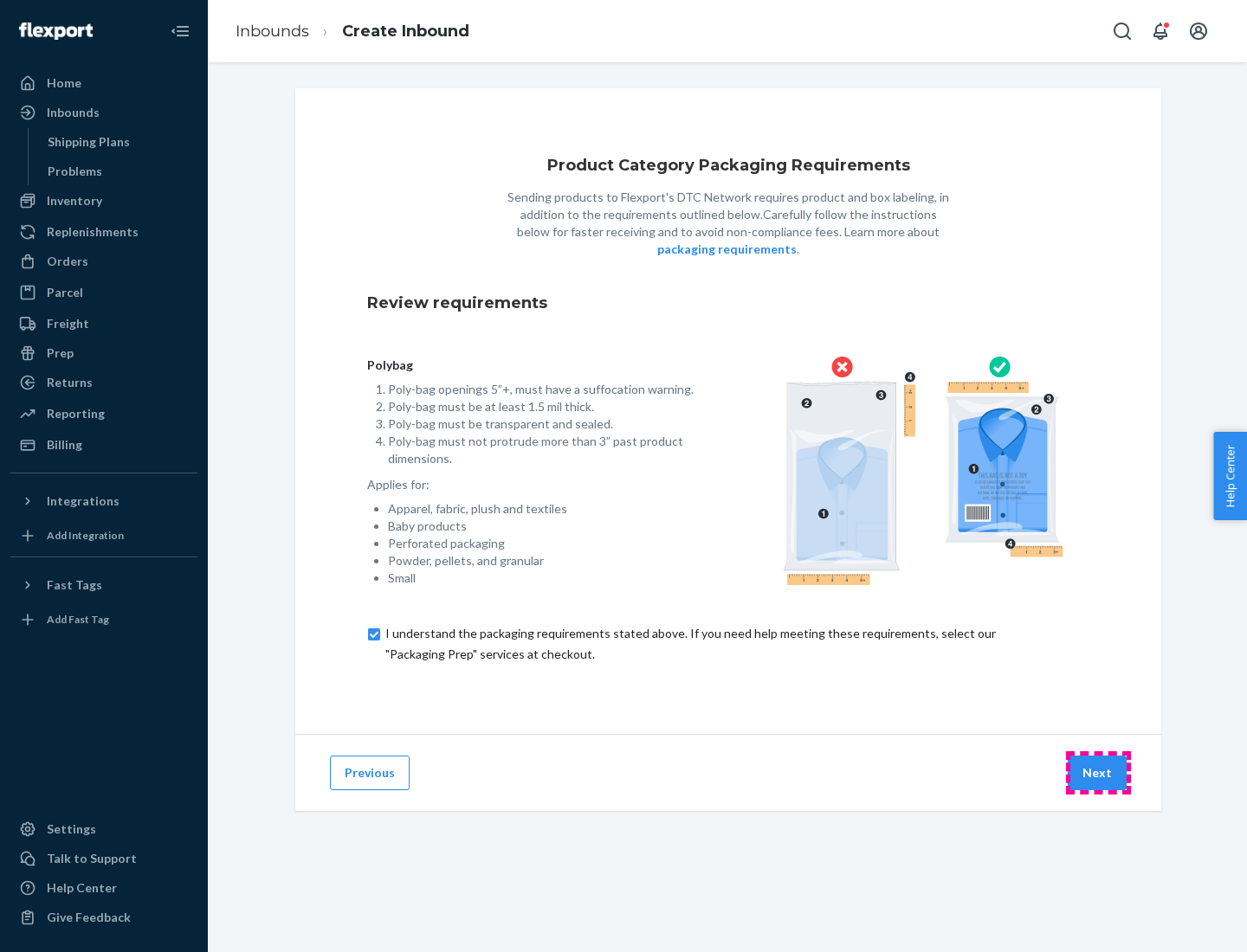
click at [1098, 772] on button "Next" at bounding box center [1097, 773] width 59 height 34
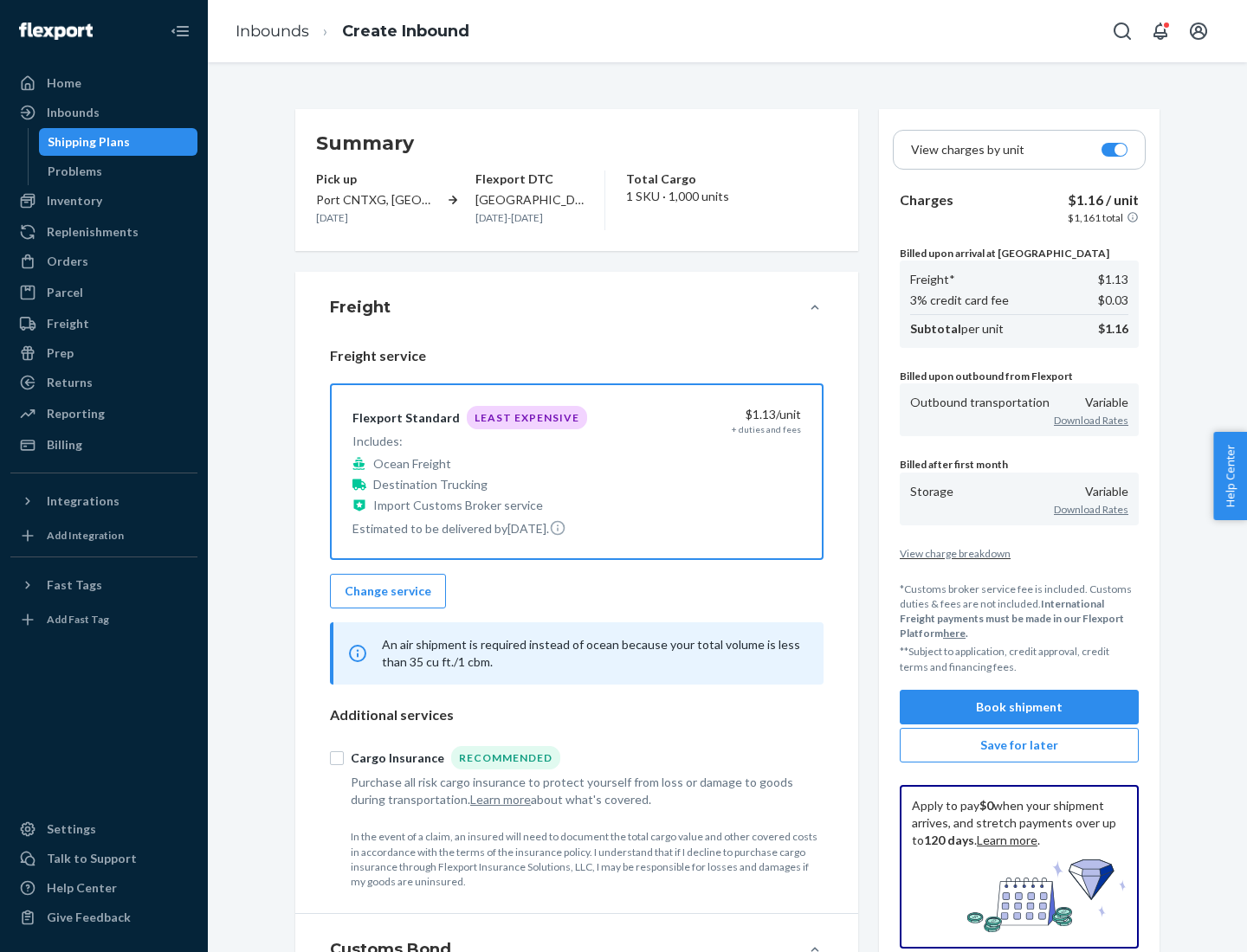
scroll to position [200, 0]
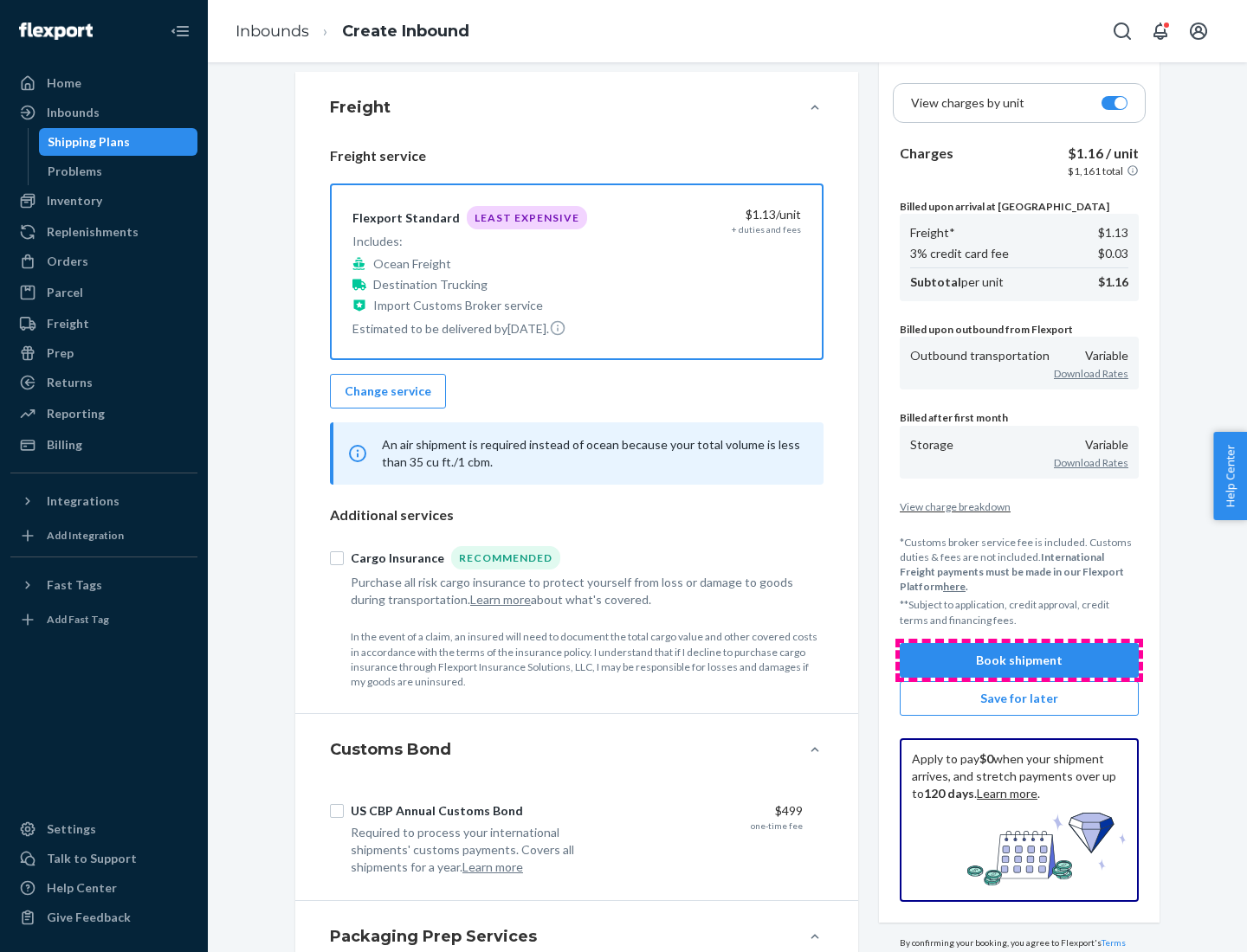
click at [1019, 659] on button "Book shipment" at bounding box center [1019, 660] width 239 height 34
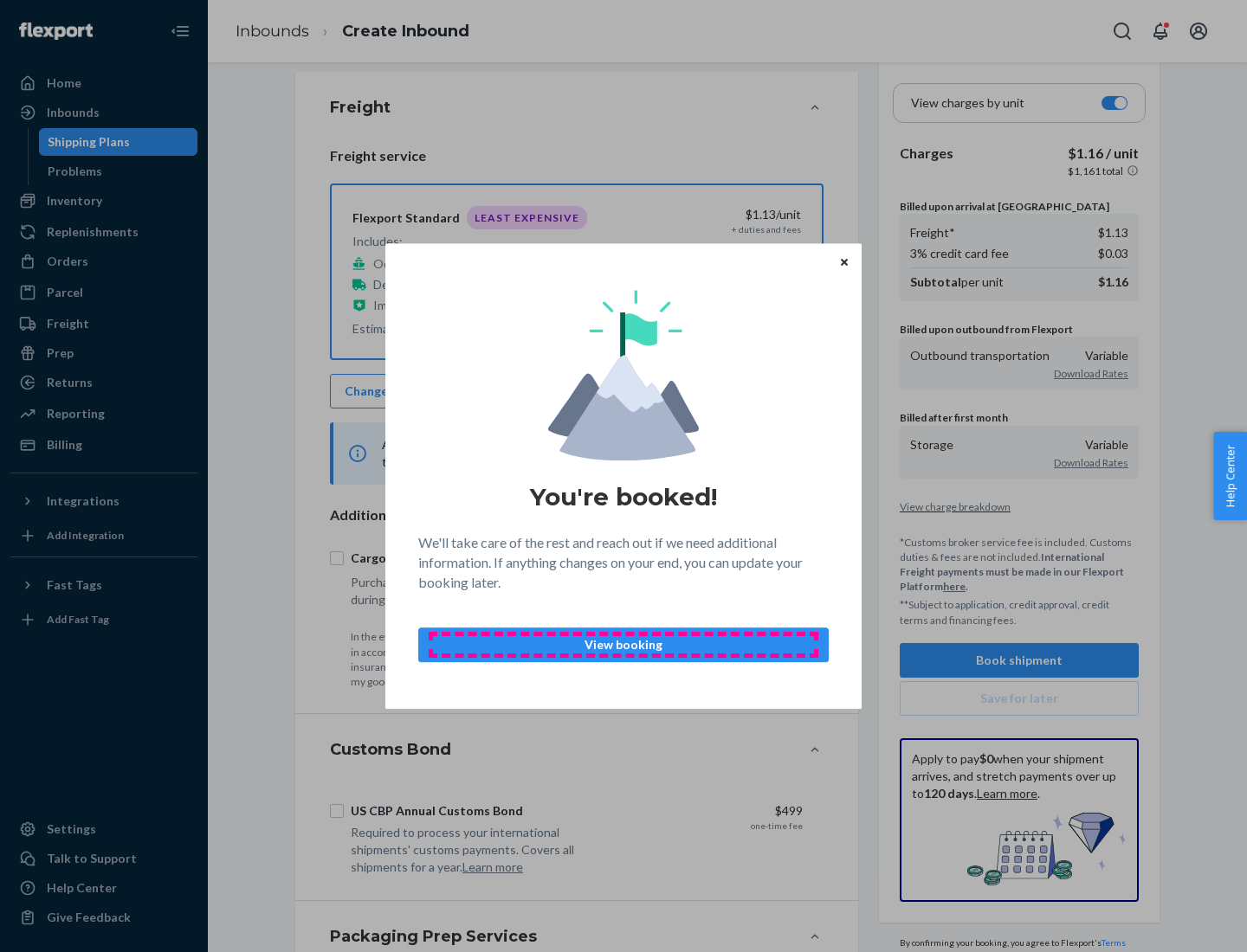
click at [624, 644] on p "View booking" at bounding box center [623, 645] width 381 height 18
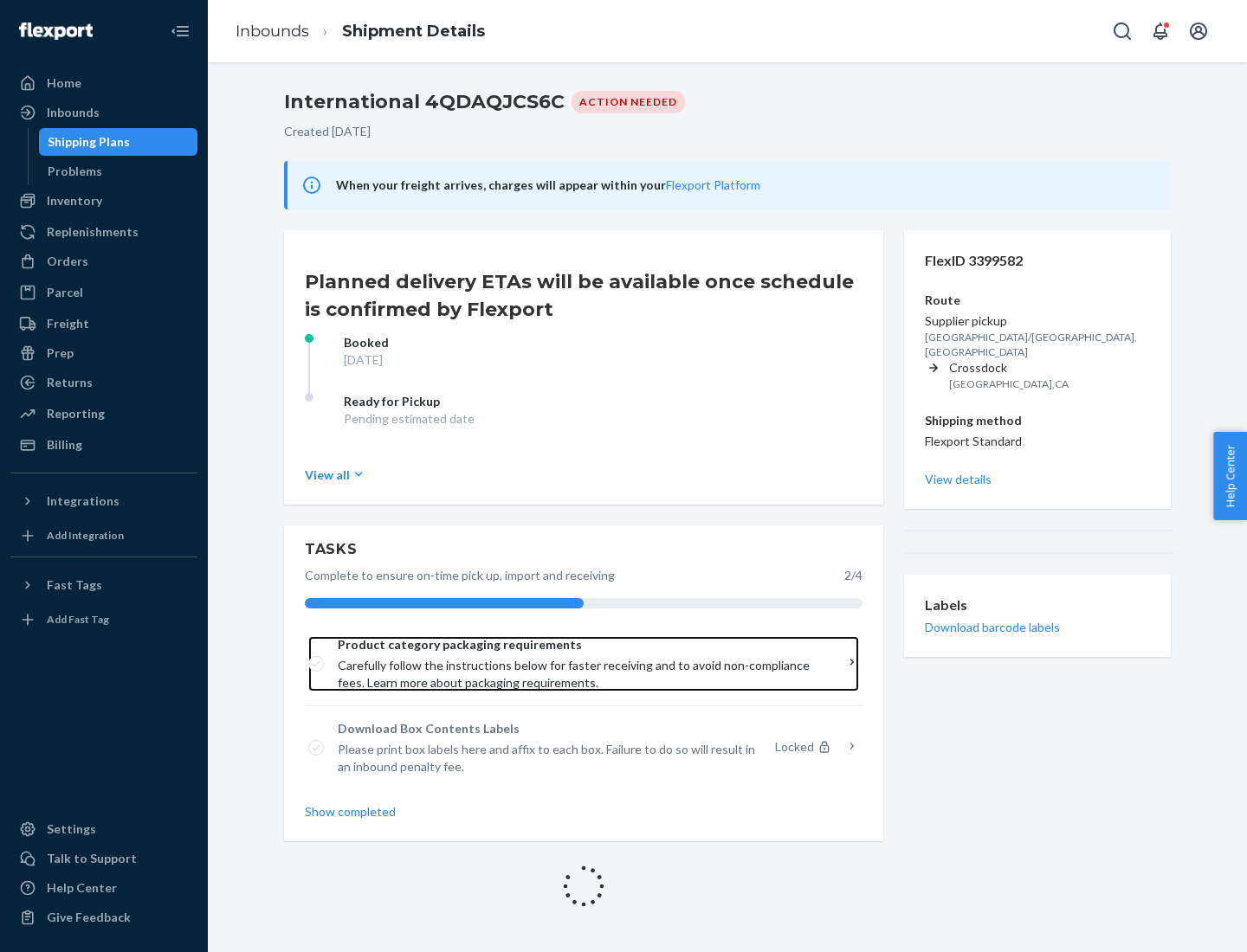
click at [578, 645] on span "Product category packaging requirements" at bounding box center [578, 645] width 480 height 18
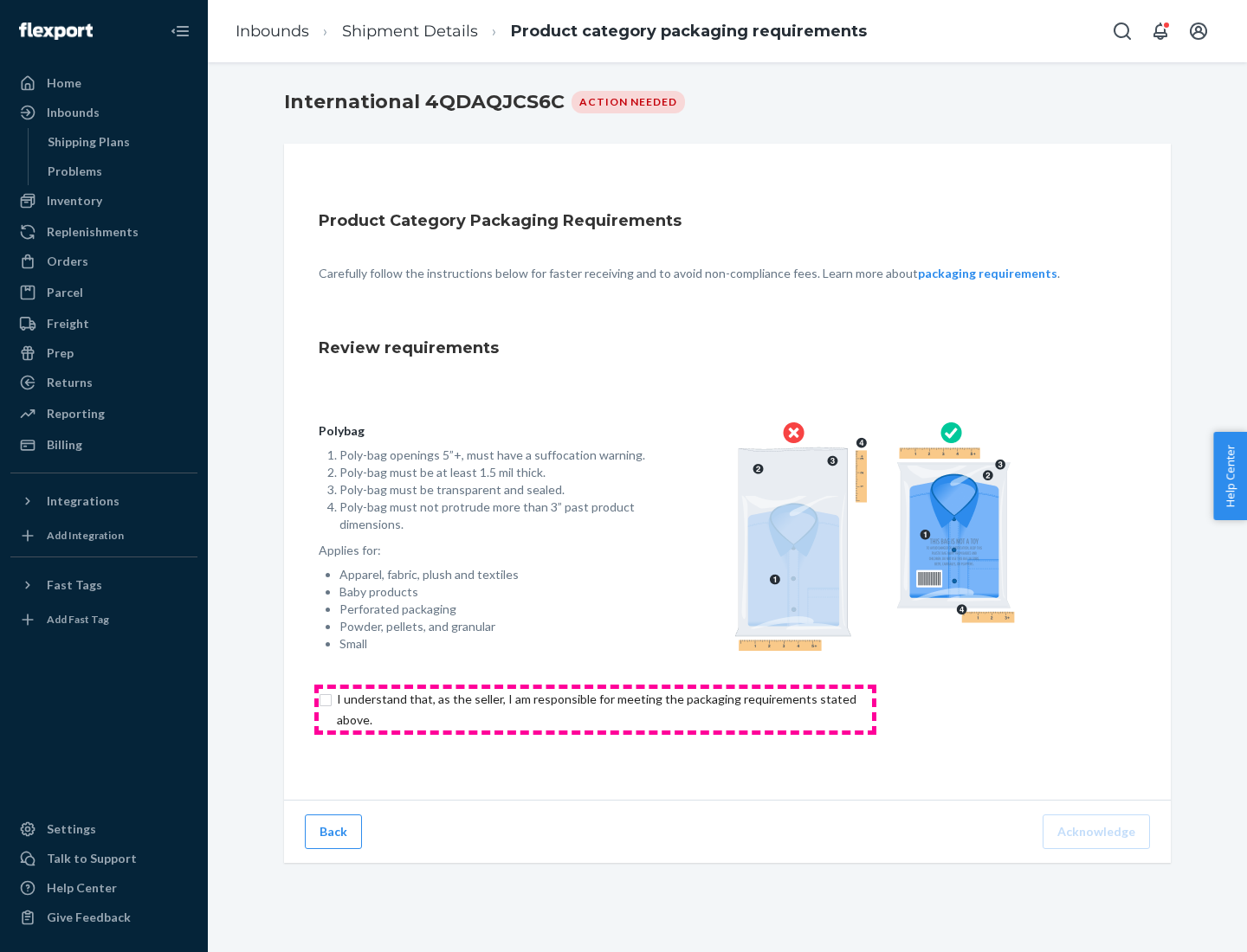
click at [595, 709] on input "checkbox" at bounding box center [606, 709] width 576 height 41
checkbox input "true"
